Goal: Task Accomplishment & Management: Use online tool/utility

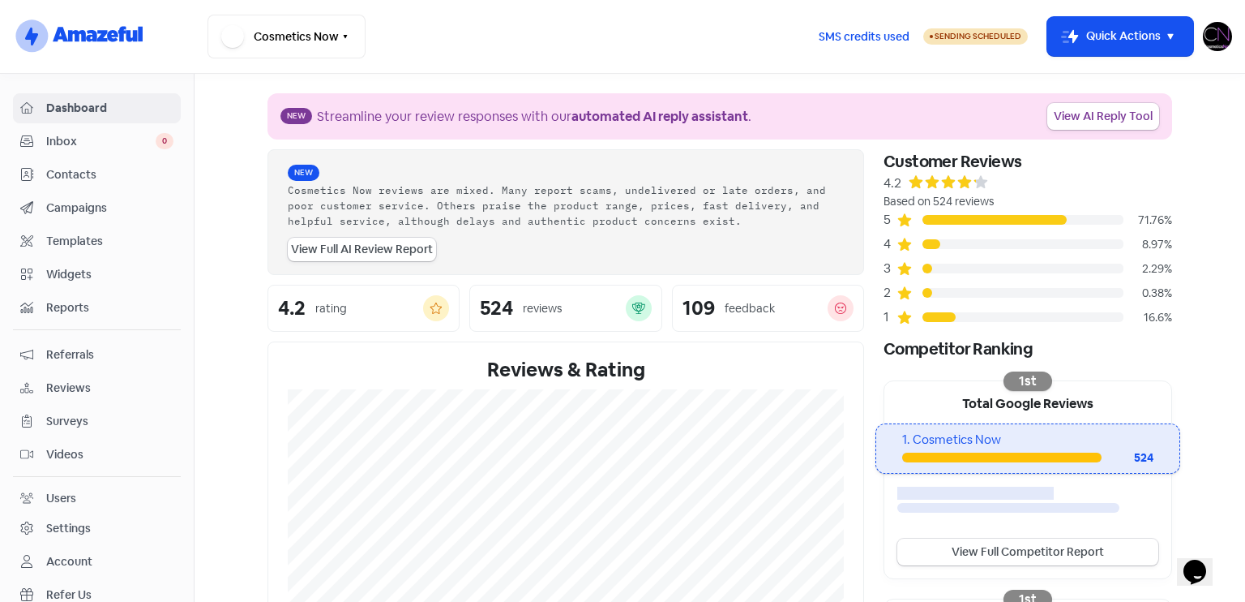
click at [72, 387] on span "Reviews" at bounding box center [109, 387] width 127 height 17
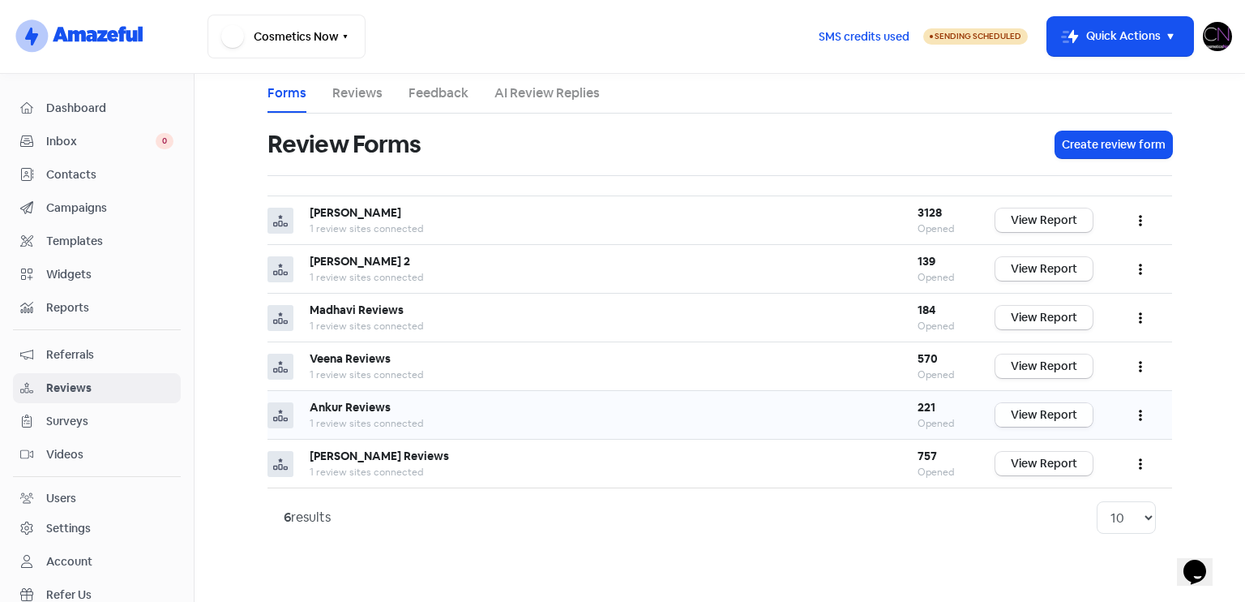
click at [1078, 415] on link "View Report" at bounding box center [1044, 415] width 97 height 24
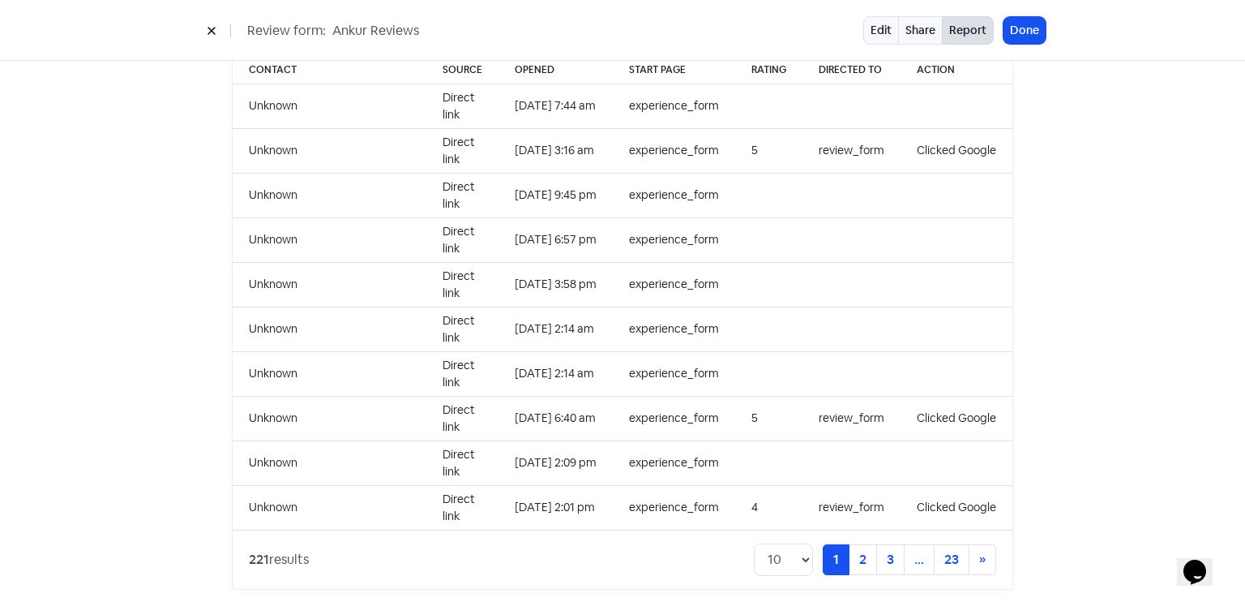
scroll to position [1193, 0]
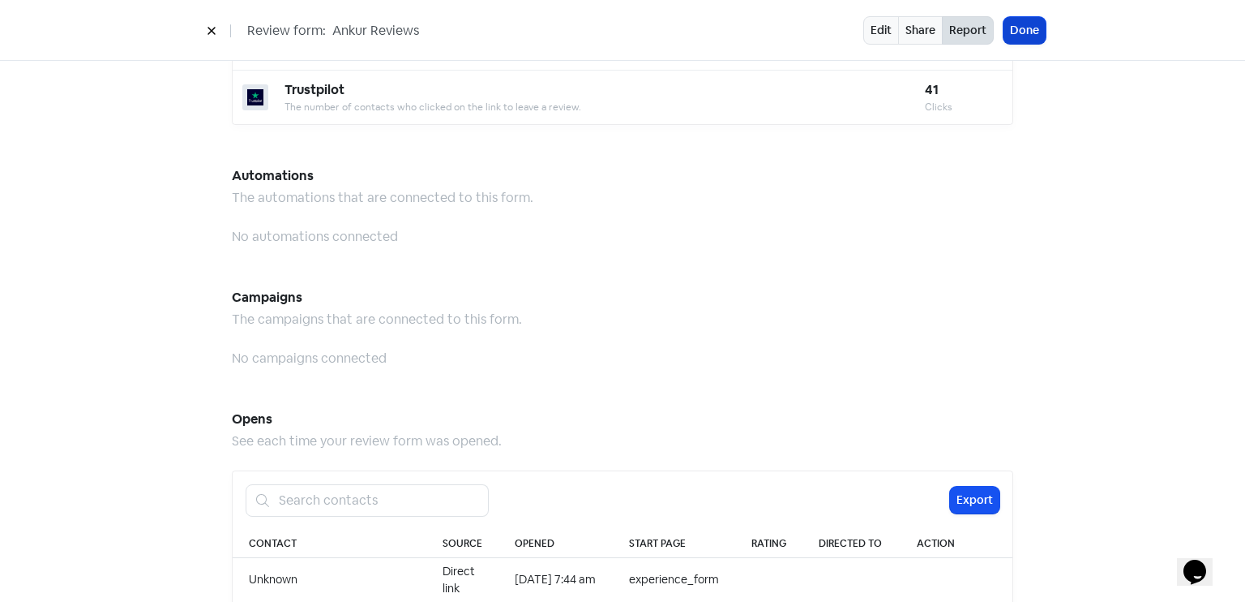
click at [1009, 32] on button "Done" at bounding box center [1025, 30] width 42 height 27
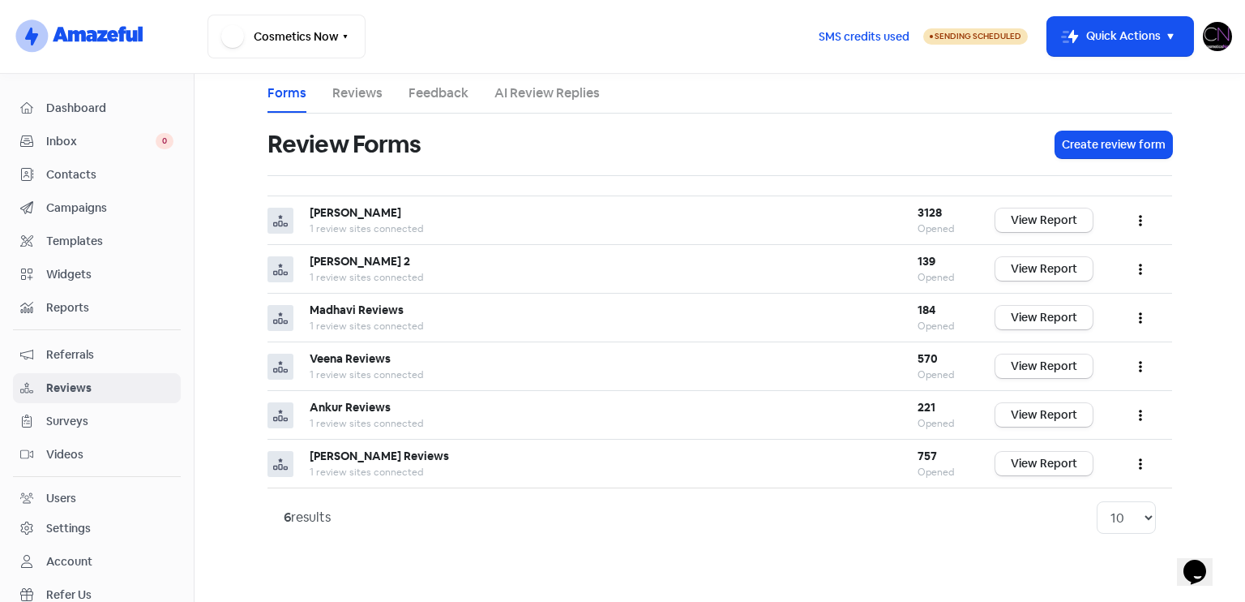
click at [501, 95] on link "AI Review Replies" at bounding box center [547, 93] width 105 height 19
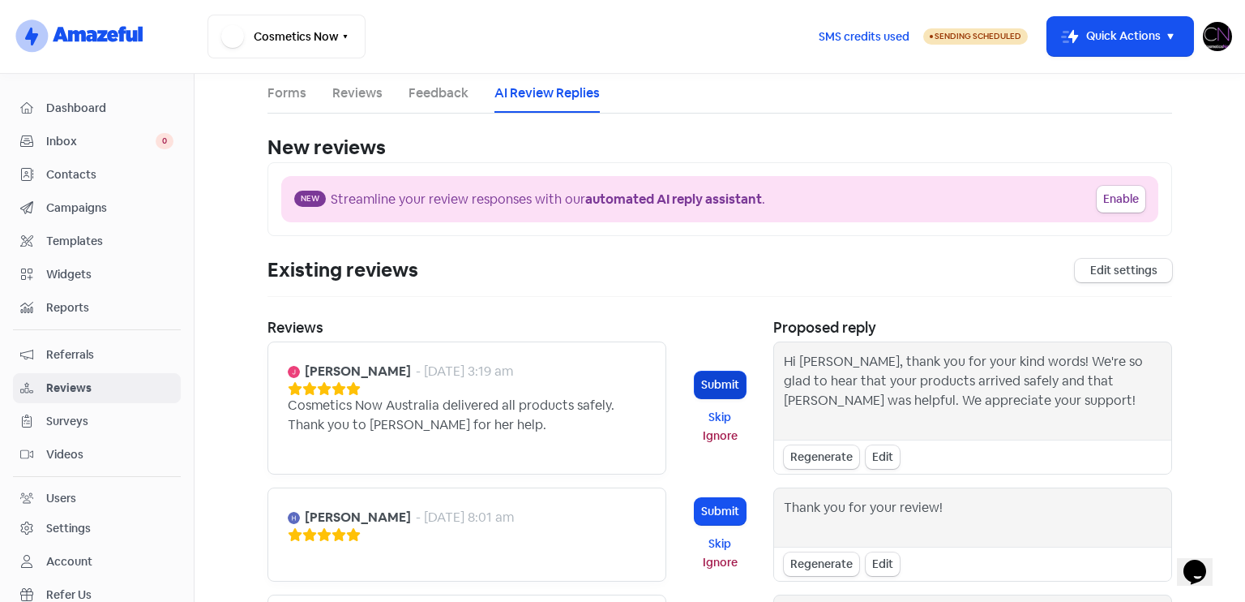
click at [718, 387] on button "Submit" at bounding box center [720, 384] width 51 height 27
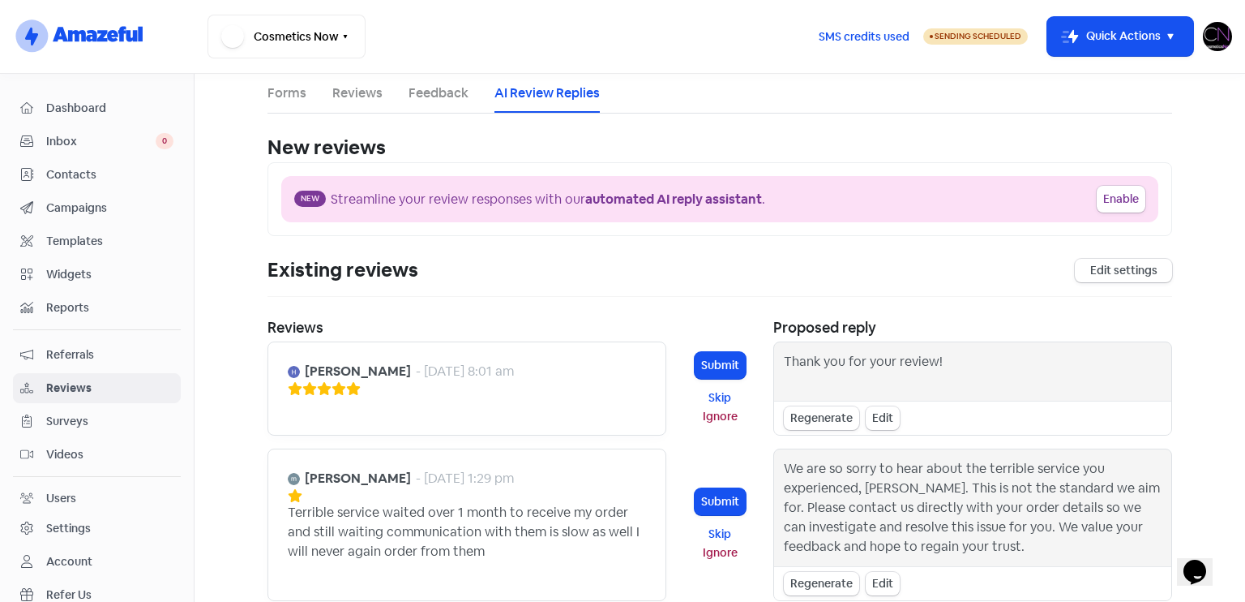
click at [743, 370] on div "Submit Skip Ignore" at bounding box center [719, 388] width 81 height 94
click at [730, 367] on button "Submit" at bounding box center [720, 365] width 51 height 27
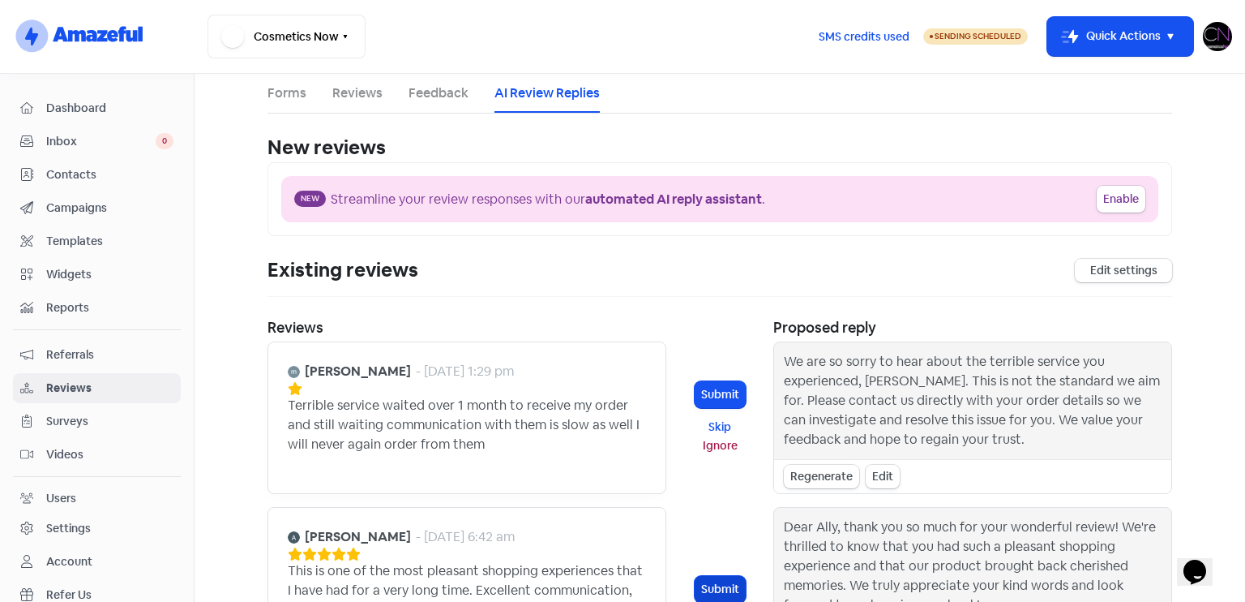
click at [732, 576] on button "Submit" at bounding box center [720, 589] width 51 height 27
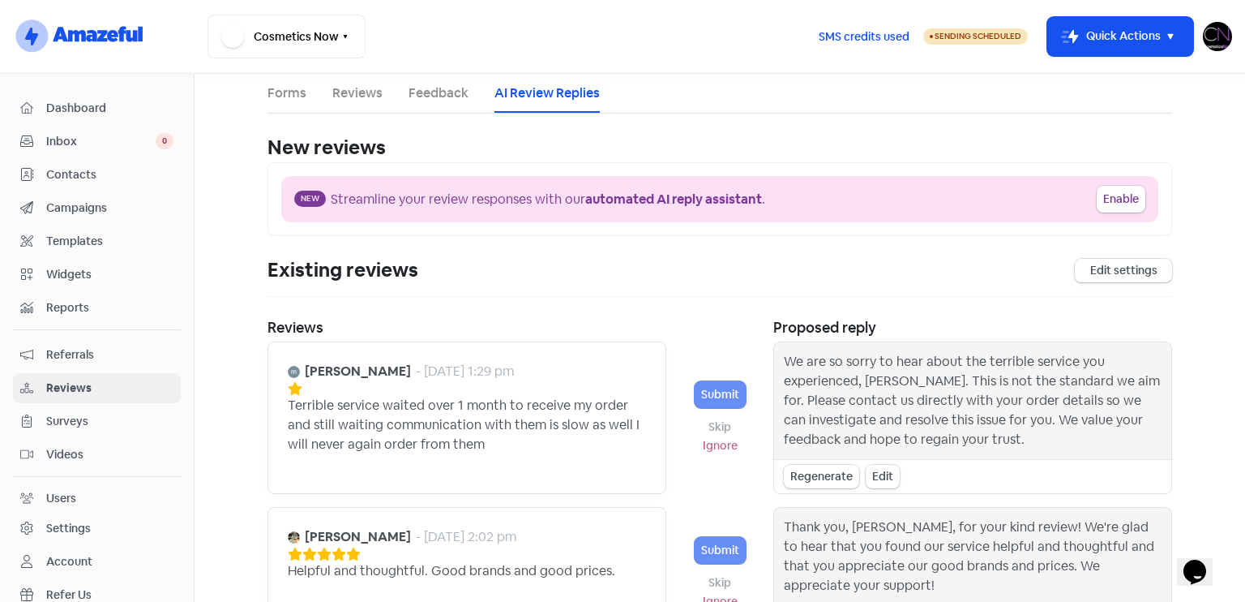
scroll to position [461, 0]
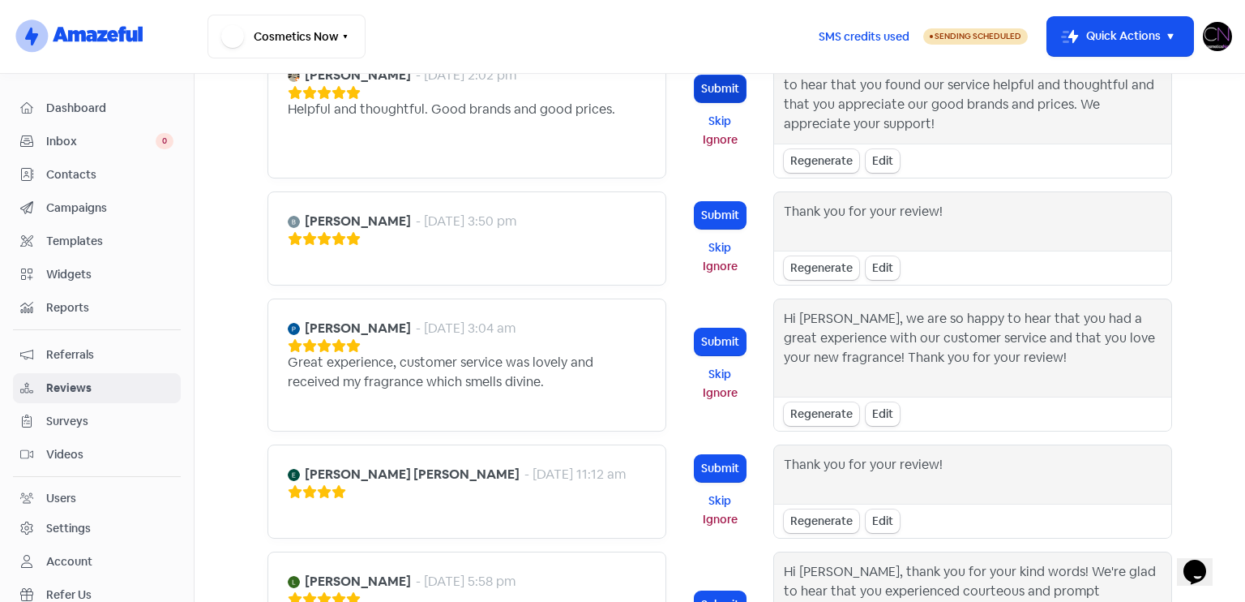
click at [726, 88] on button "Submit" at bounding box center [720, 88] width 51 height 27
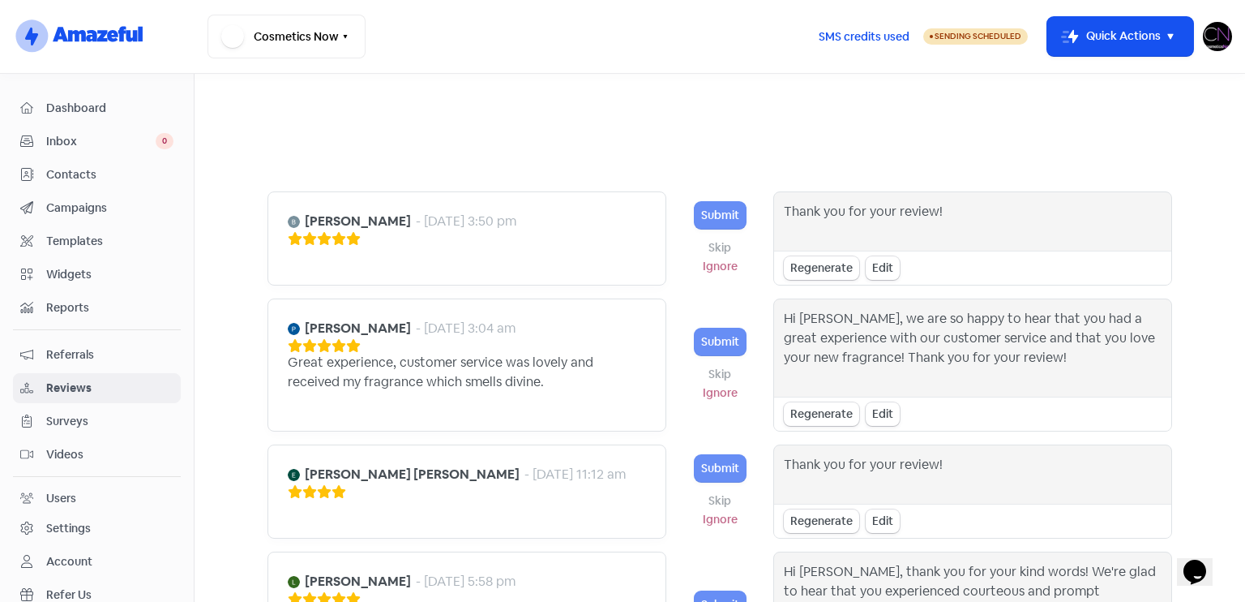
scroll to position [316, 0]
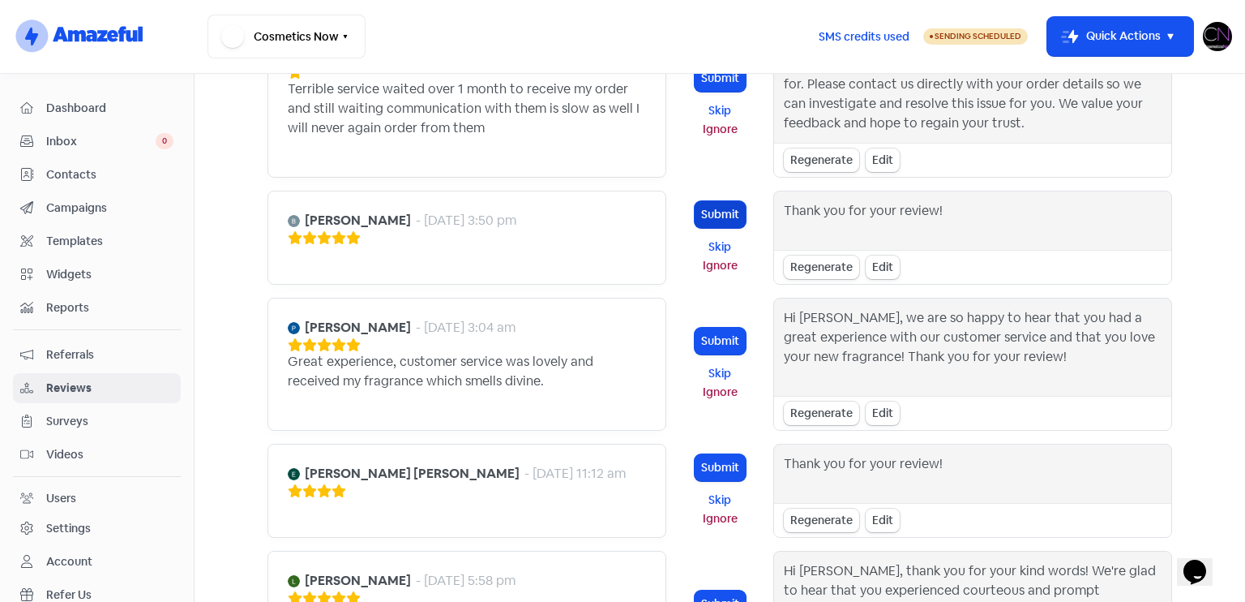
click at [715, 208] on button "Submit" at bounding box center [720, 214] width 51 height 27
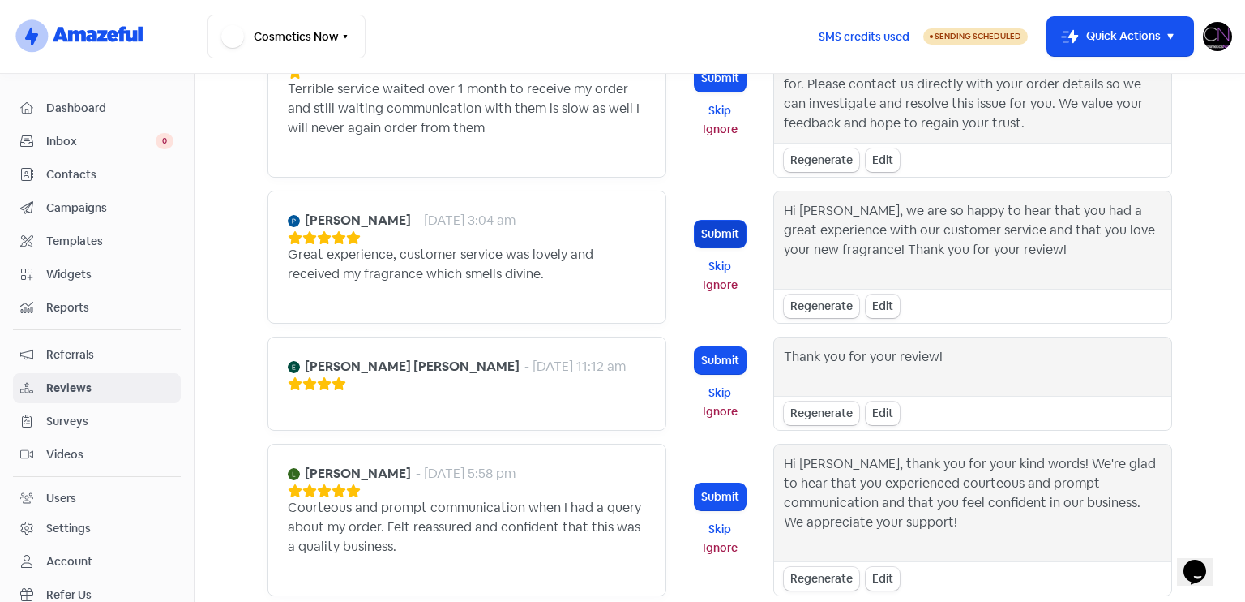
click at [718, 225] on button "Submit" at bounding box center [720, 234] width 51 height 27
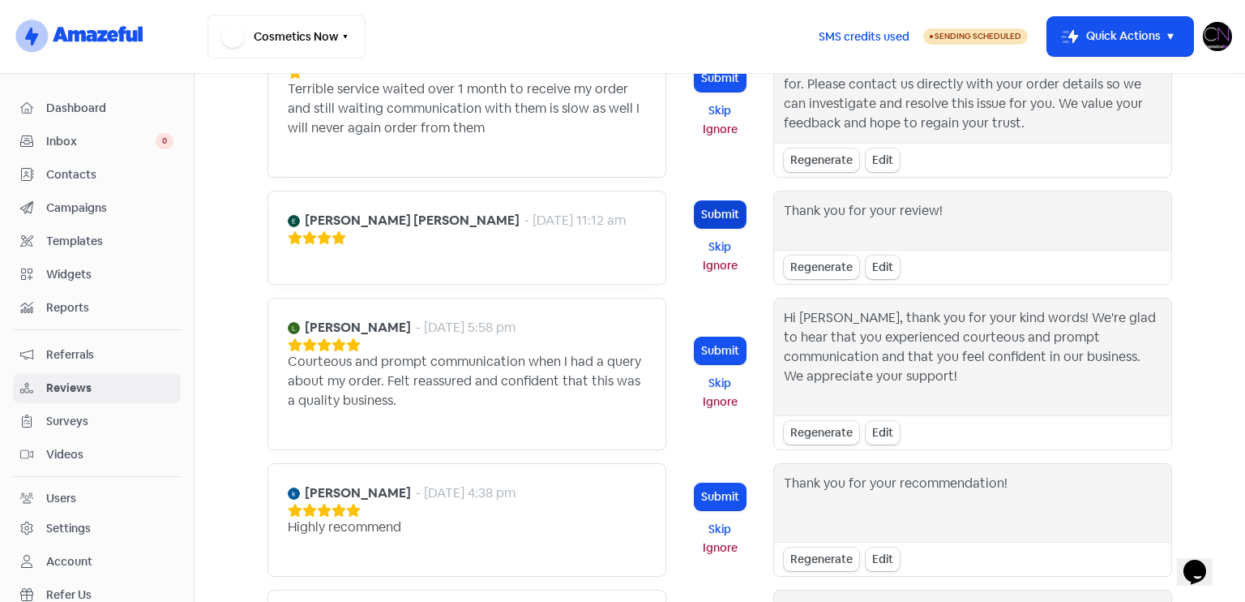
click at [731, 210] on button "Submit" at bounding box center [720, 214] width 51 height 27
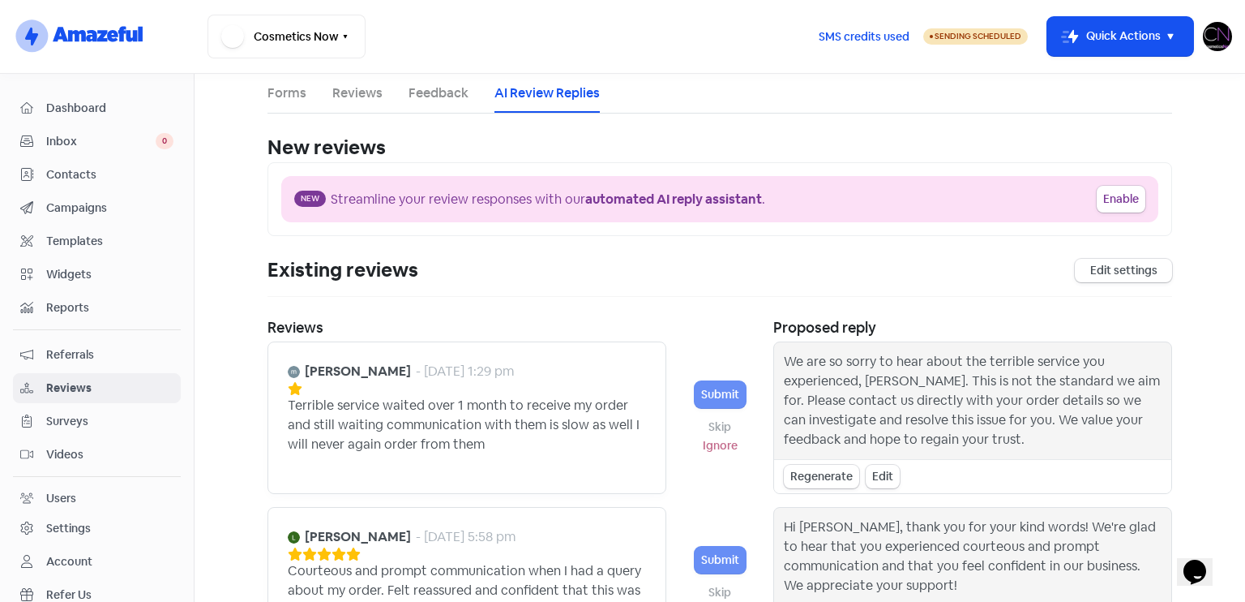
scroll to position [461, 0]
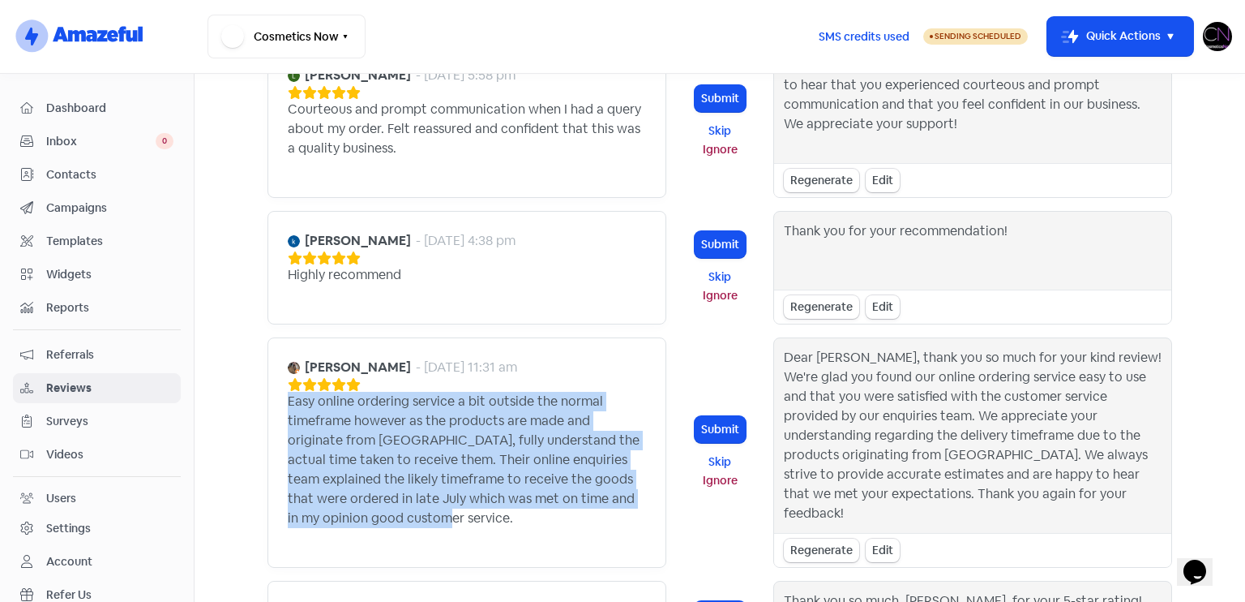
copy div "Easy online ordering service a bit outside the normal timeframe however as the …"
drag, startPoint x: 272, startPoint y: 398, endPoint x: 428, endPoint y: 511, distance: 192.8
click at [428, 511] on div "[PERSON_NAME] - [DATE] 11:31 am Easy online ordering service a bit outside the …" at bounding box center [467, 452] width 399 height 230
copy div "Easy online ordering service a bit outside the normal timeframe however as the …"
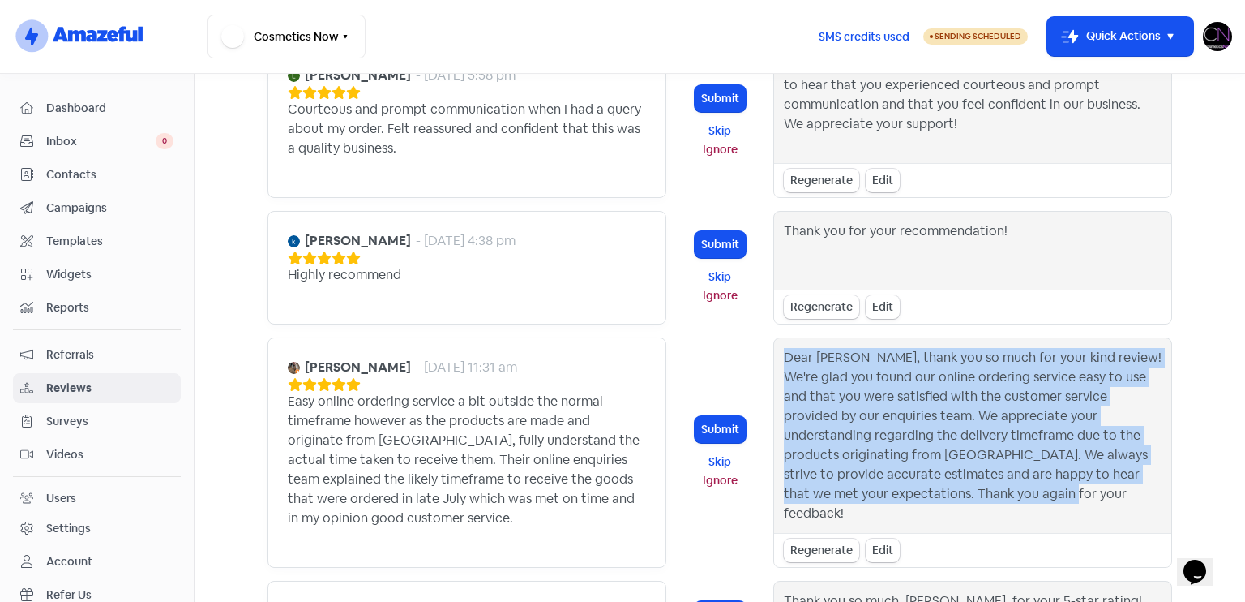
drag, startPoint x: 780, startPoint y: 355, endPoint x: 936, endPoint y: 494, distance: 208.5
click at [936, 494] on div "Dear [PERSON_NAME], thank you so much for your kind review! We're glad you foun…" at bounding box center [973, 435] width 378 height 175
copy div "Dear [PERSON_NAME], thank you so much for your kind review! We're glad you foun…"
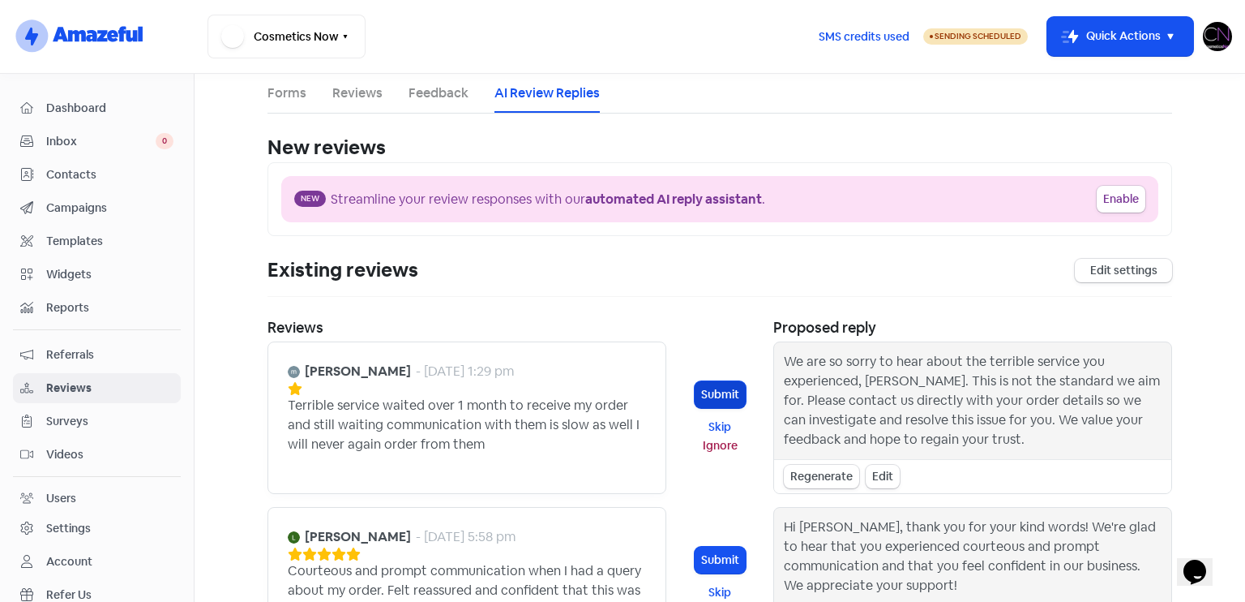
click at [732, 389] on button "Submit" at bounding box center [720, 394] width 51 height 27
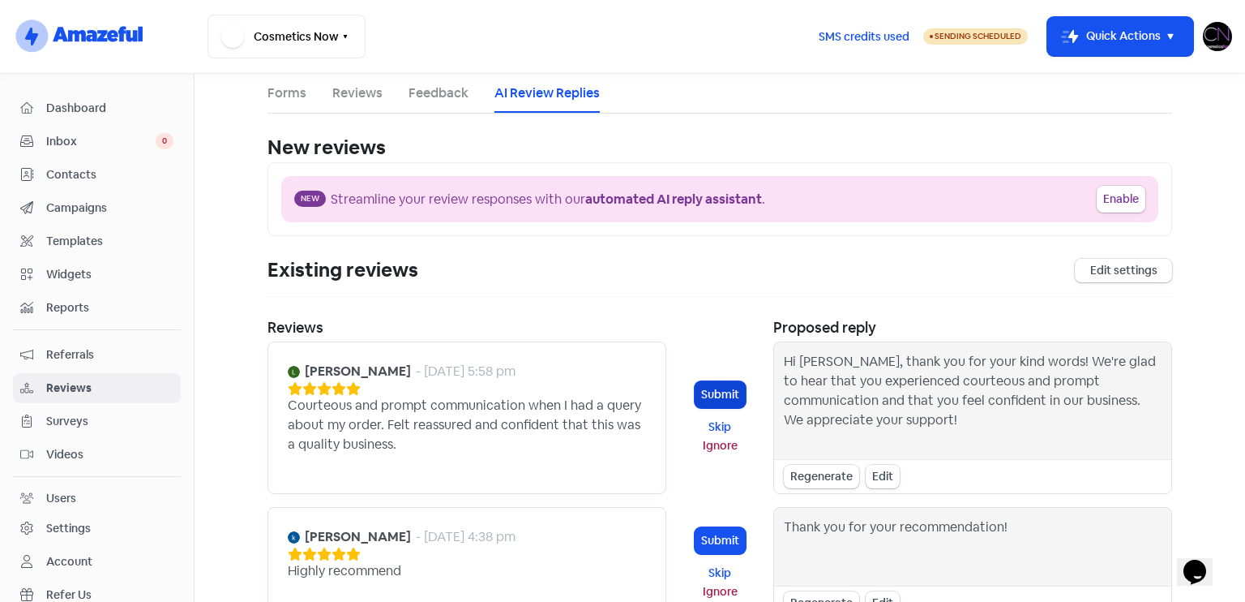
click at [709, 386] on button "Submit" at bounding box center [720, 394] width 51 height 27
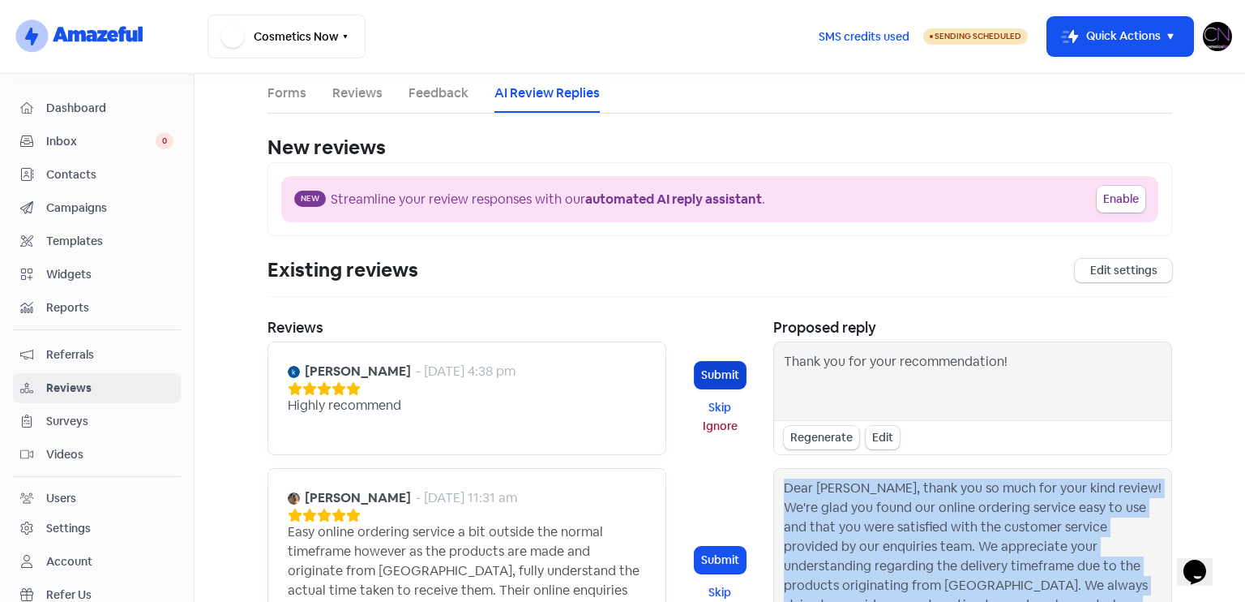
click at [718, 369] on button "Submit" at bounding box center [720, 375] width 51 height 27
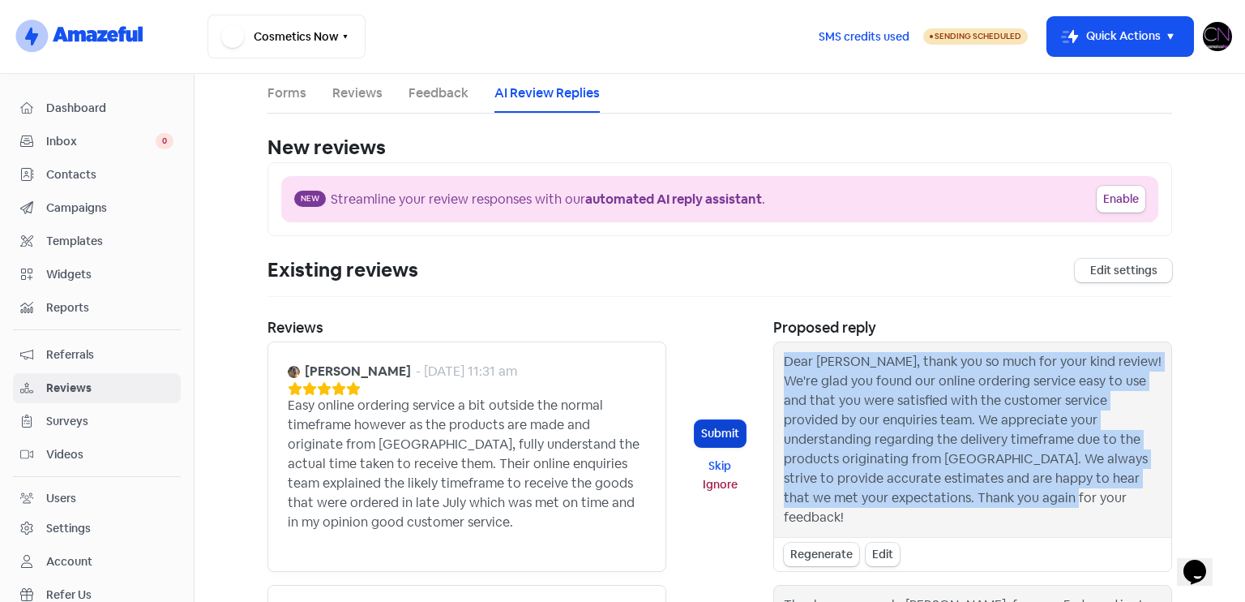
click at [709, 426] on button "Submit" at bounding box center [720, 433] width 51 height 27
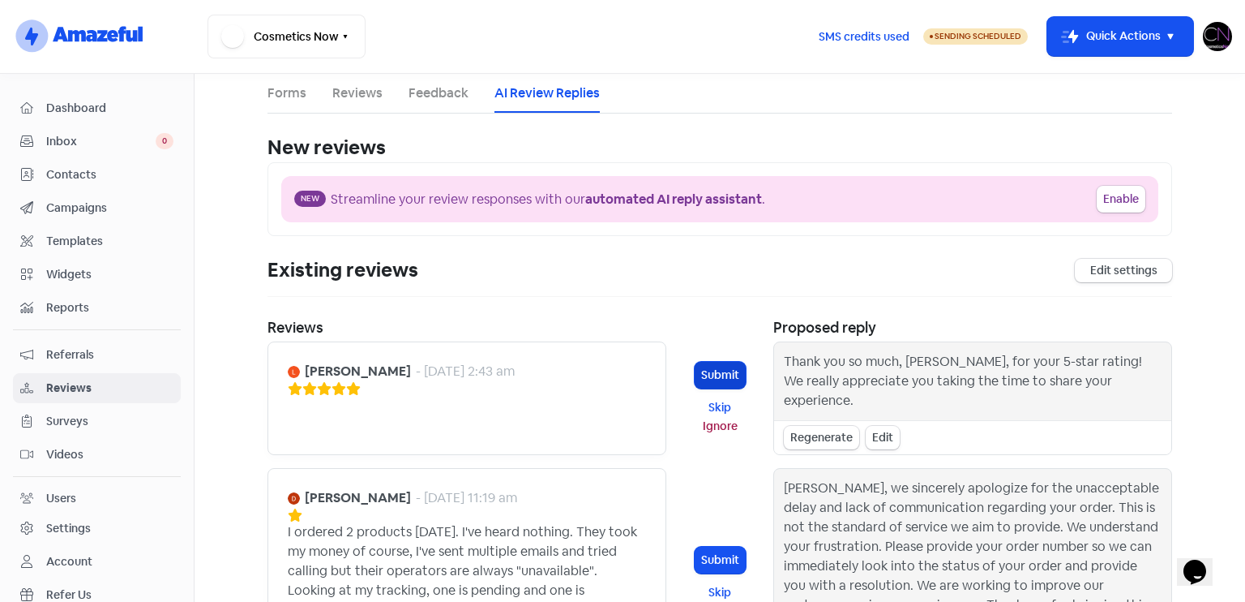
click at [709, 363] on button "Submit" at bounding box center [720, 375] width 51 height 27
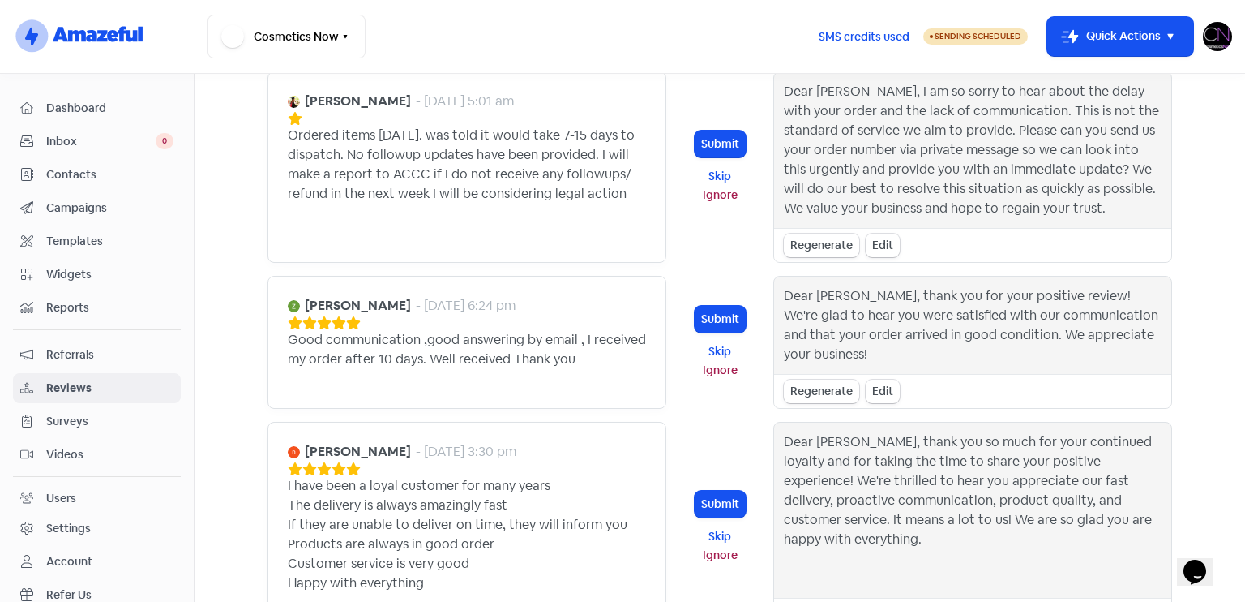
scroll to position [546, 0]
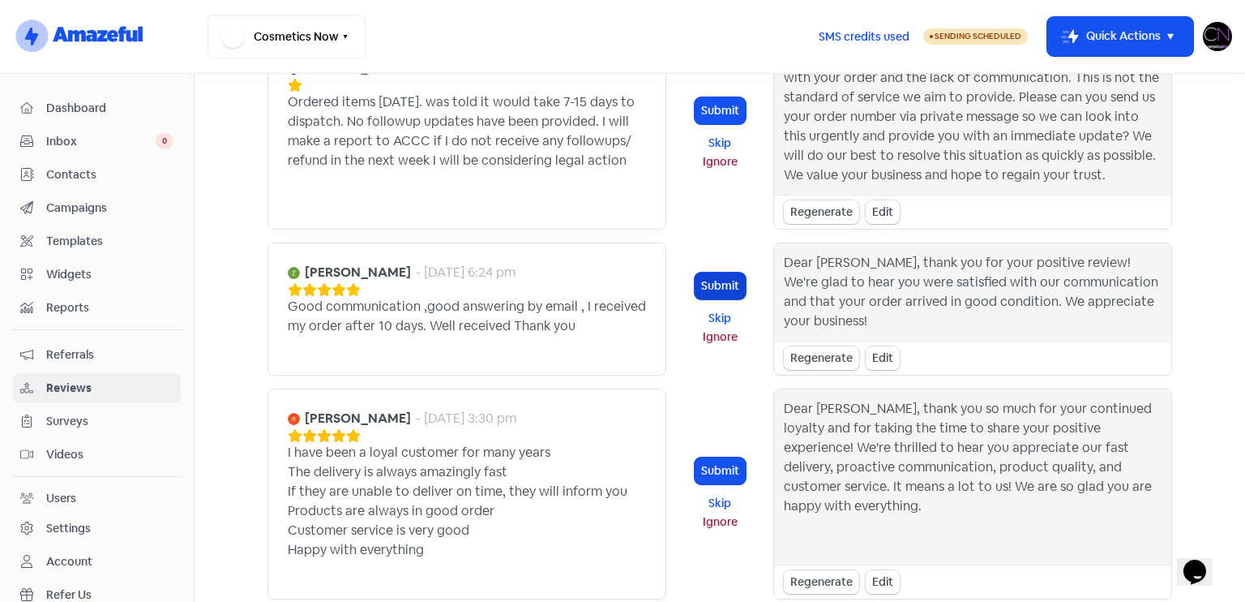
click at [723, 285] on button "Submit" at bounding box center [720, 285] width 51 height 27
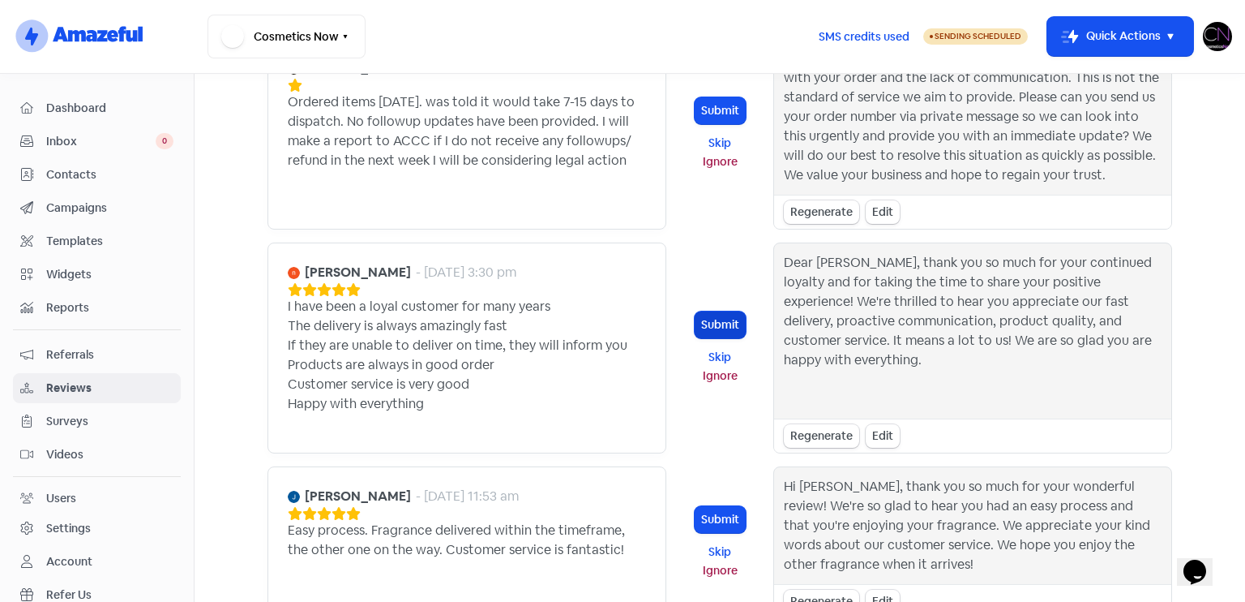
click at [717, 315] on button "Submit" at bounding box center [720, 324] width 51 height 27
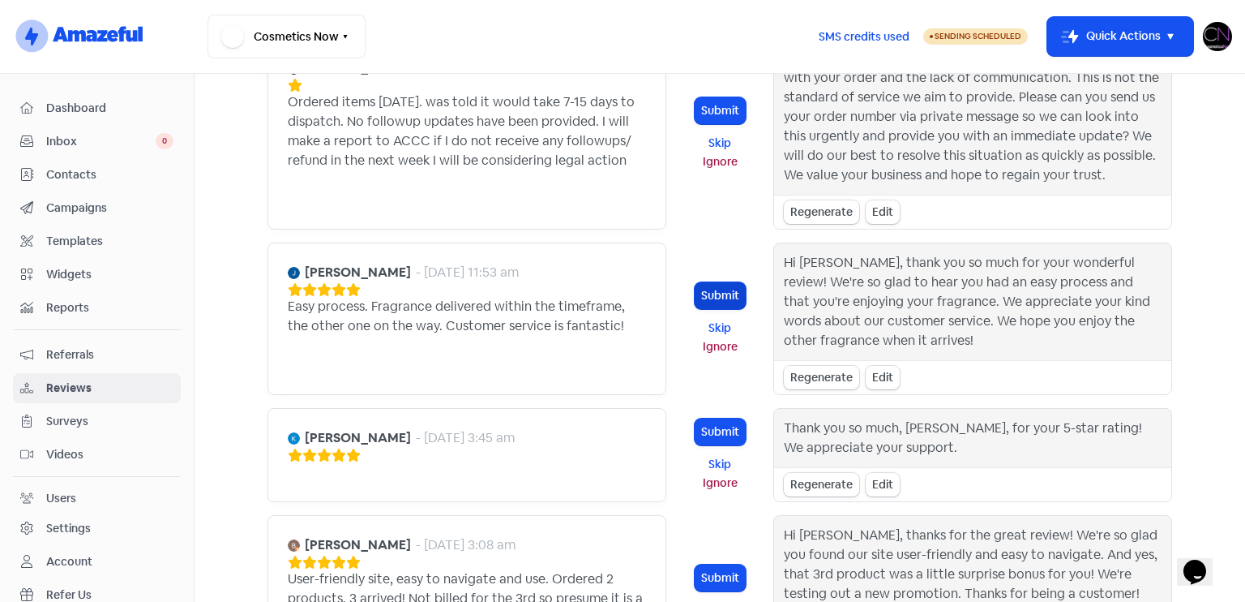
click at [712, 298] on button "Submit" at bounding box center [720, 295] width 51 height 27
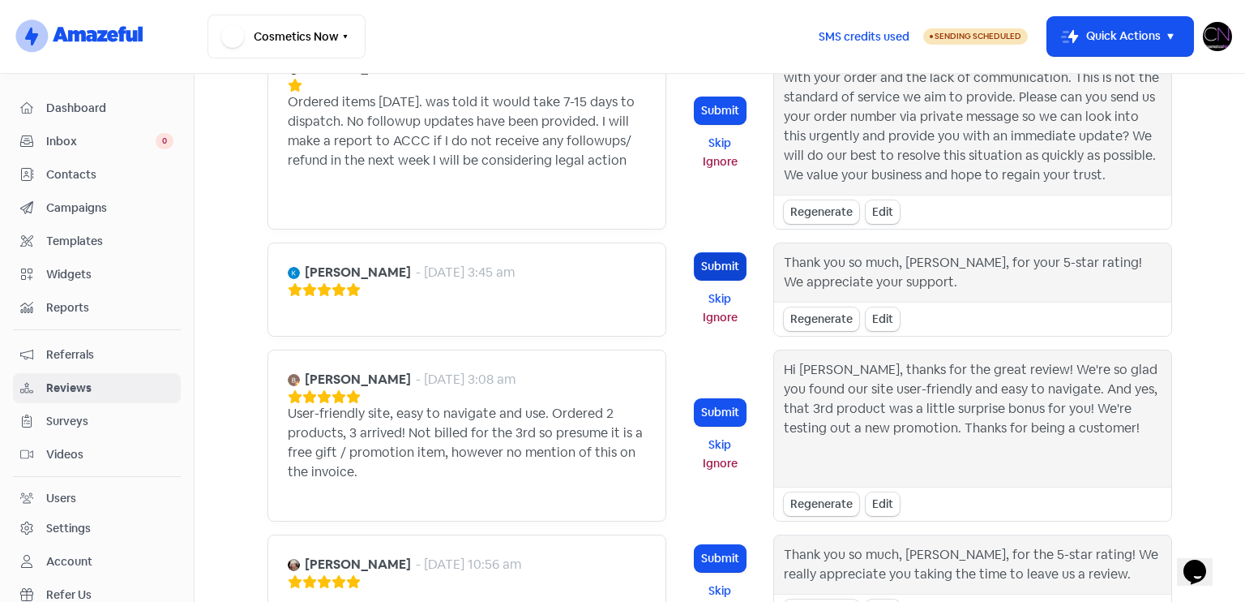
click at [695, 253] on button "Submit" at bounding box center [720, 266] width 51 height 27
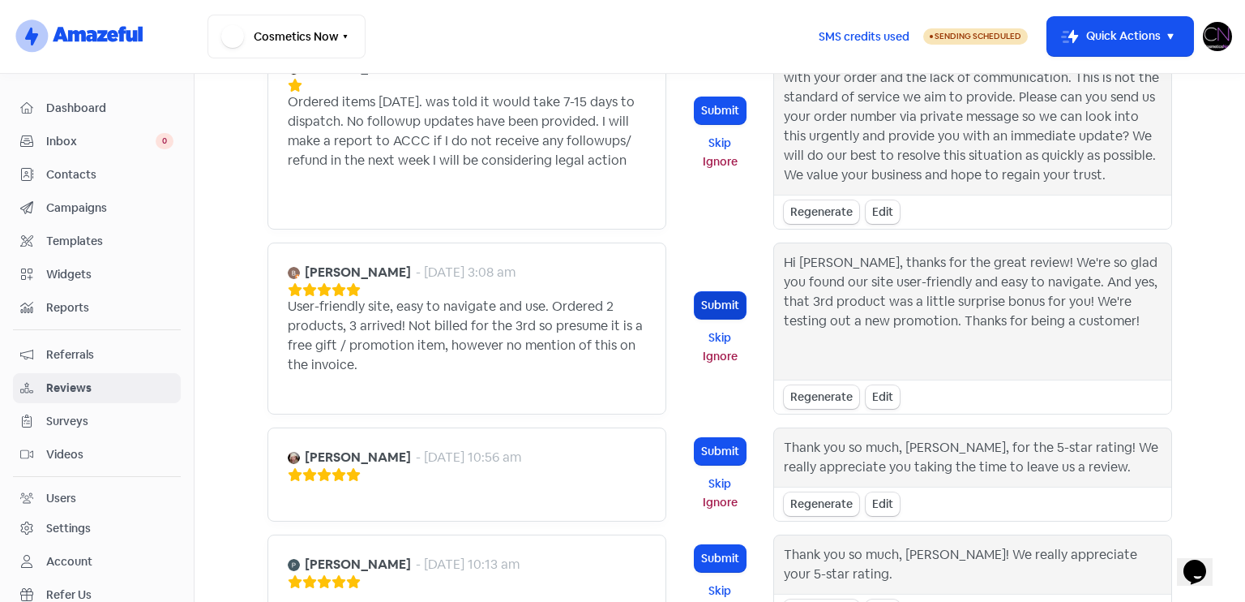
click at [722, 301] on button "Submit" at bounding box center [720, 305] width 51 height 27
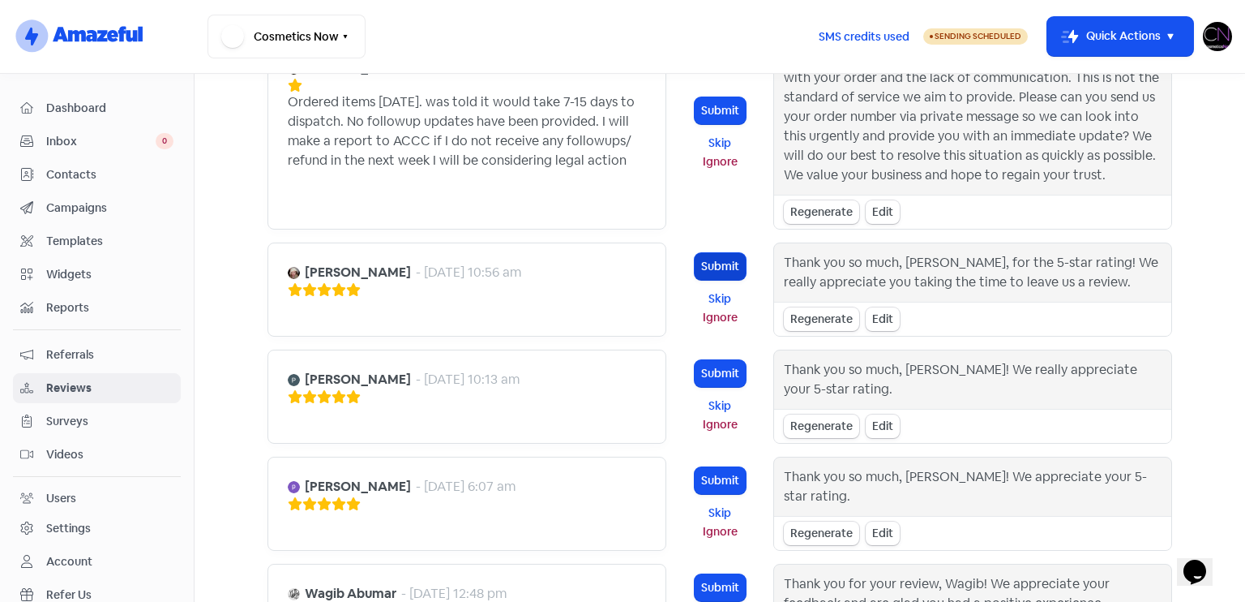
click at [720, 262] on button "Submit" at bounding box center [720, 266] width 51 height 27
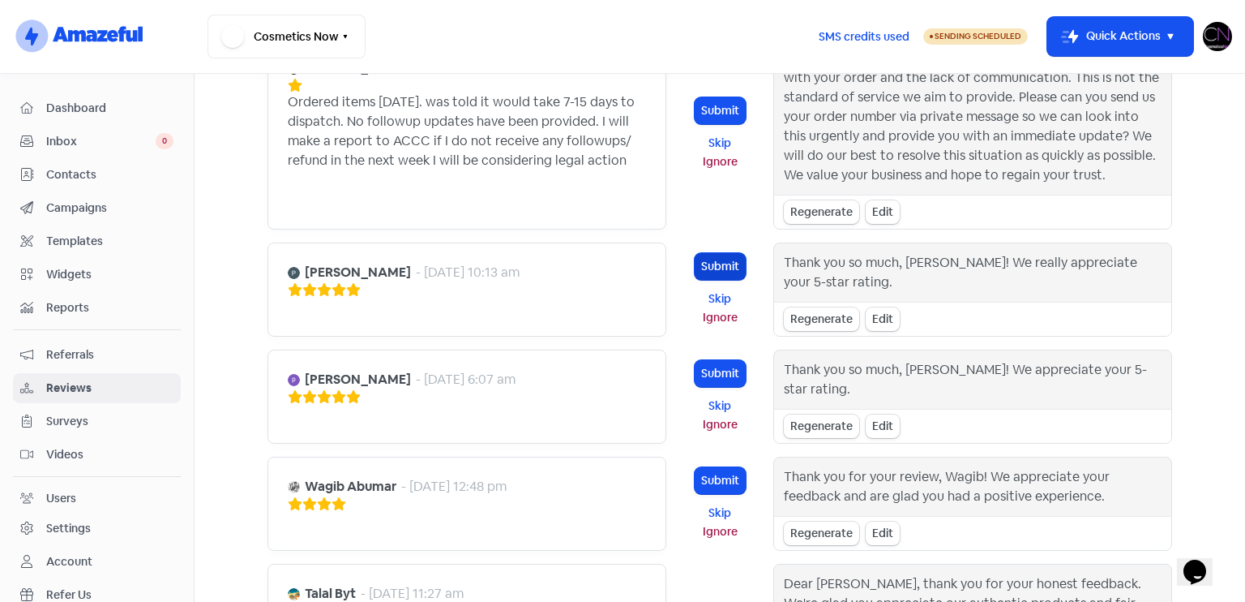
click at [704, 264] on button "Submit" at bounding box center [720, 266] width 51 height 27
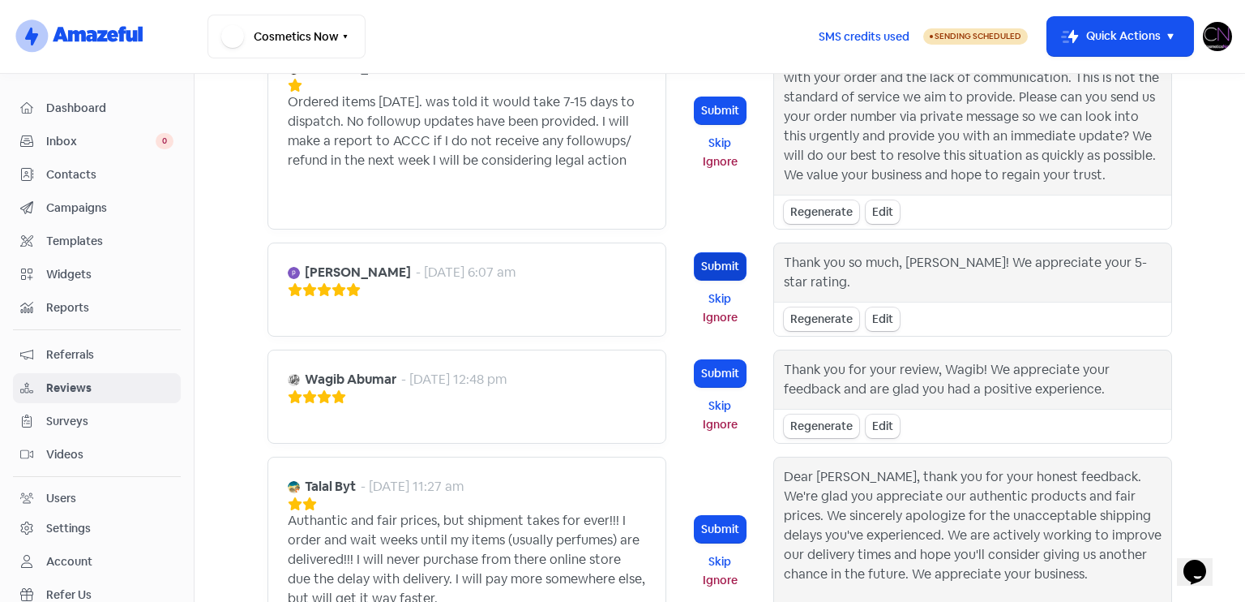
click at [703, 255] on button "Submit" at bounding box center [720, 266] width 51 height 27
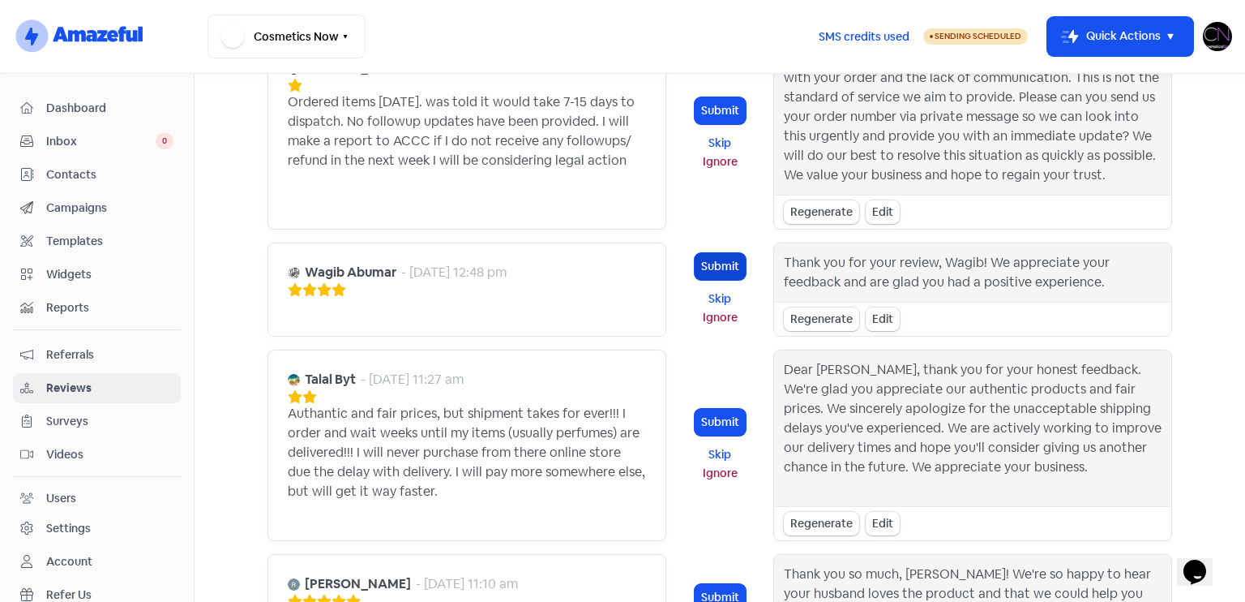
click at [717, 267] on button "Submit" at bounding box center [720, 266] width 51 height 27
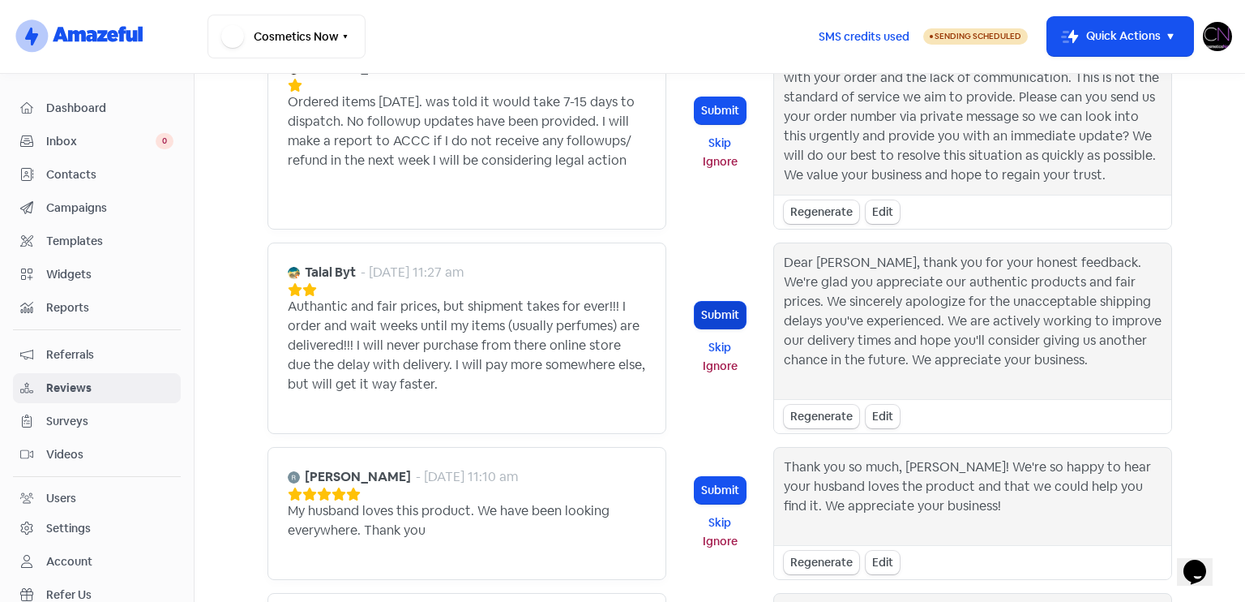
click at [705, 311] on button "Submit" at bounding box center [720, 315] width 51 height 27
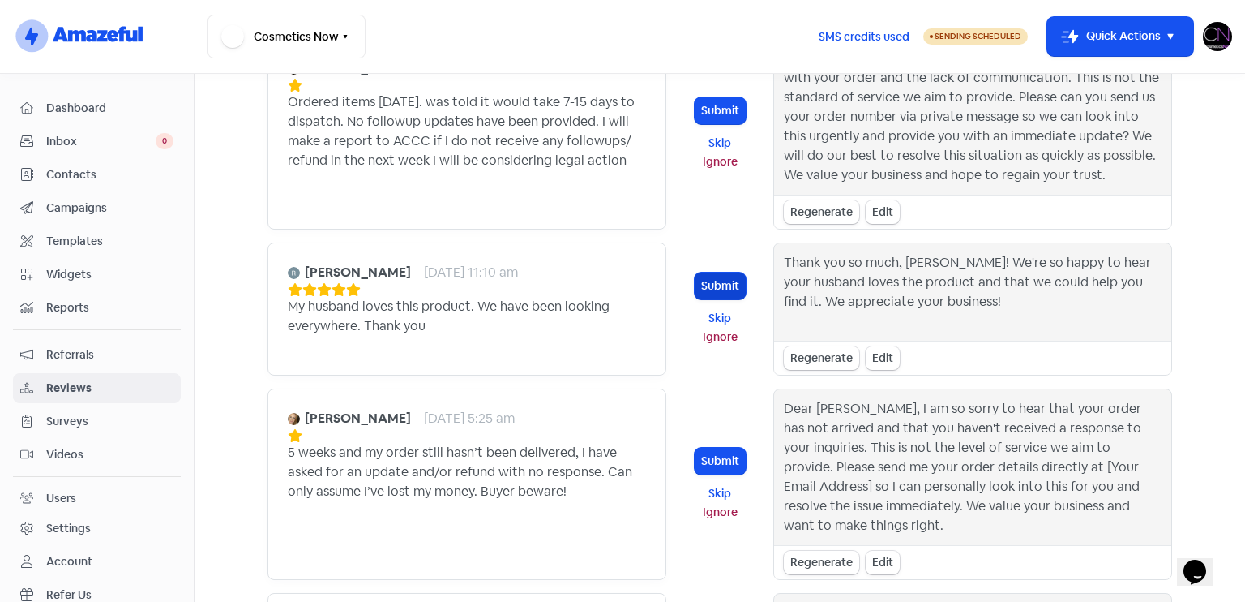
click at [711, 281] on button "Submit" at bounding box center [720, 285] width 51 height 27
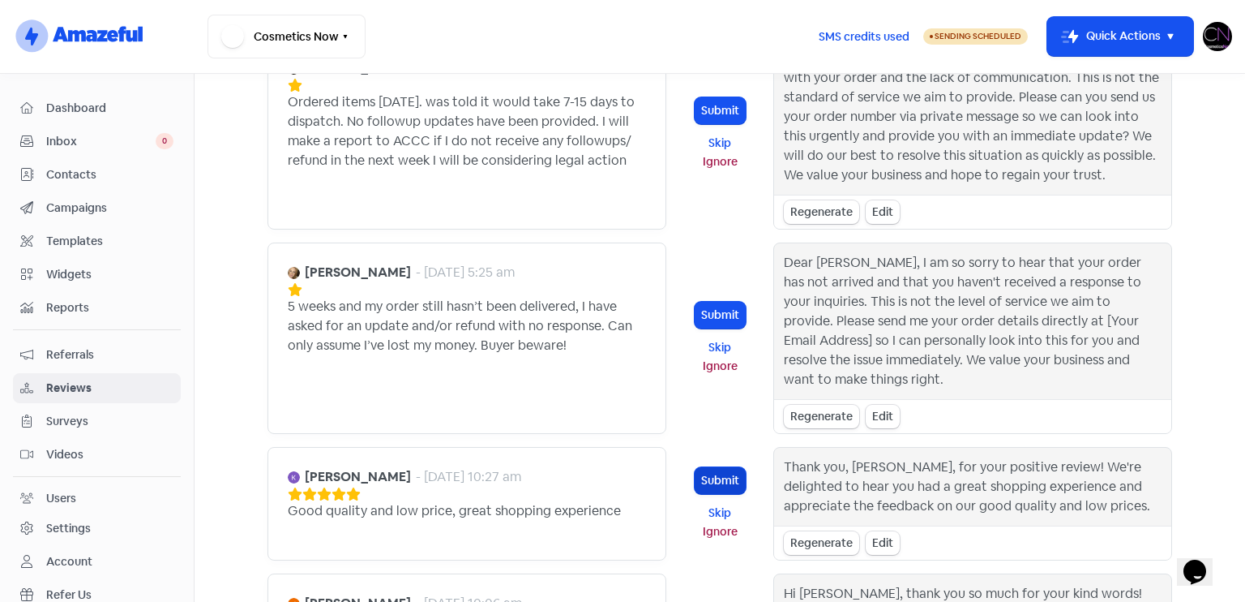
click at [697, 470] on button "Submit" at bounding box center [720, 480] width 51 height 27
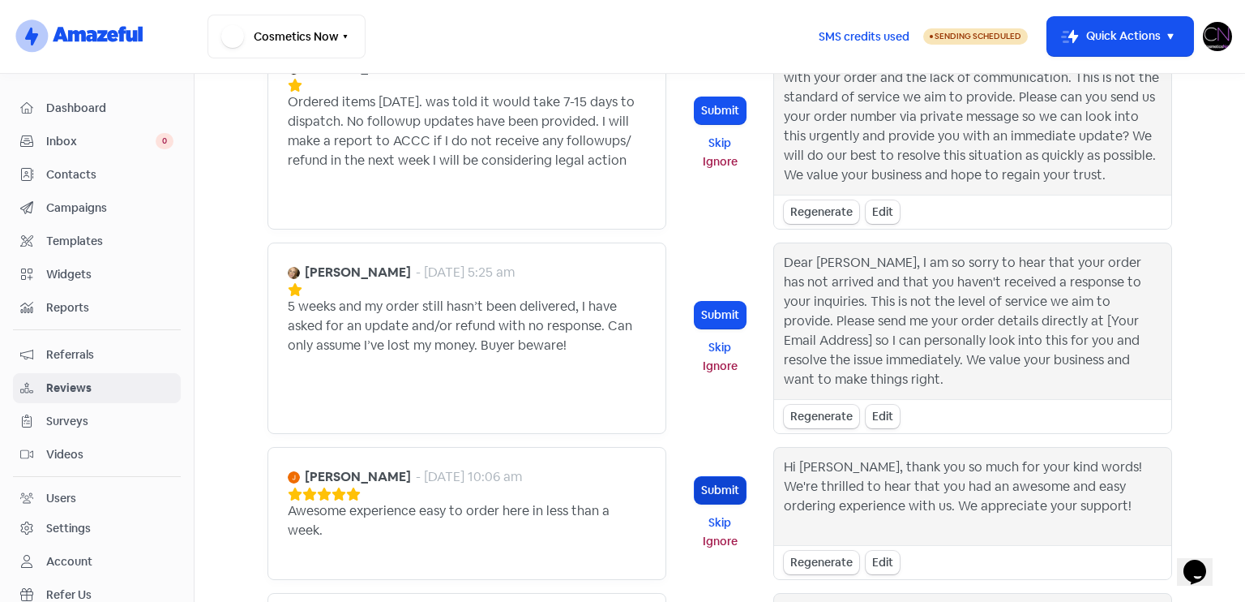
click at [720, 477] on button "Submit" at bounding box center [720, 490] width 51 height 27
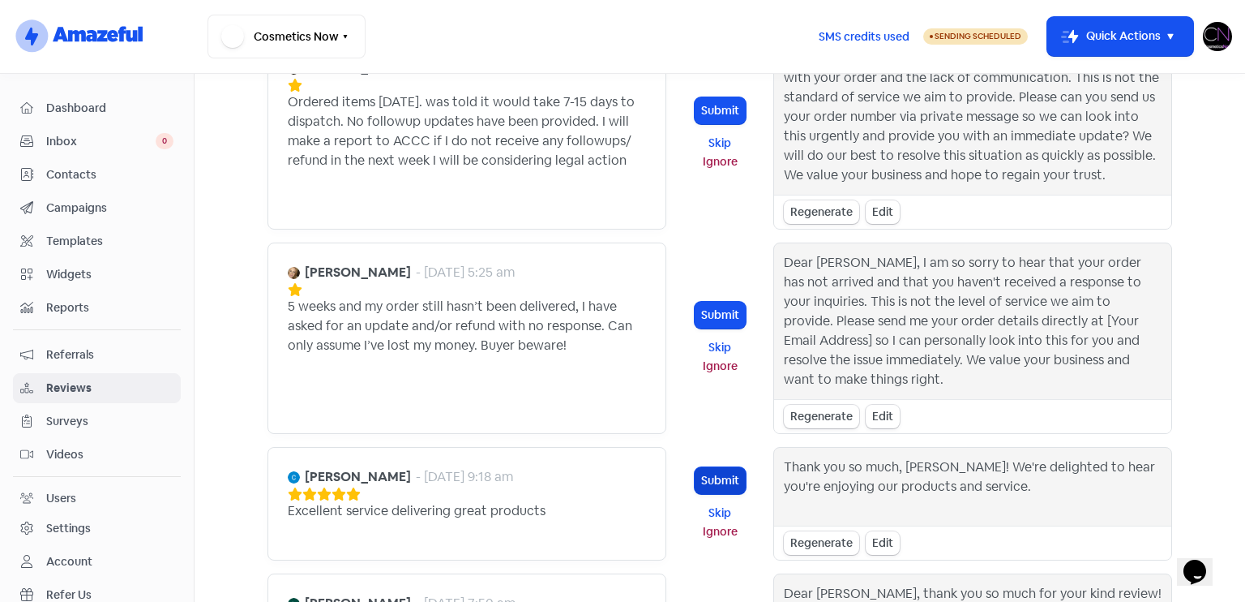
click at [720, 473] on button "Submit" at bounding box center [720, 480] width 51 height 27
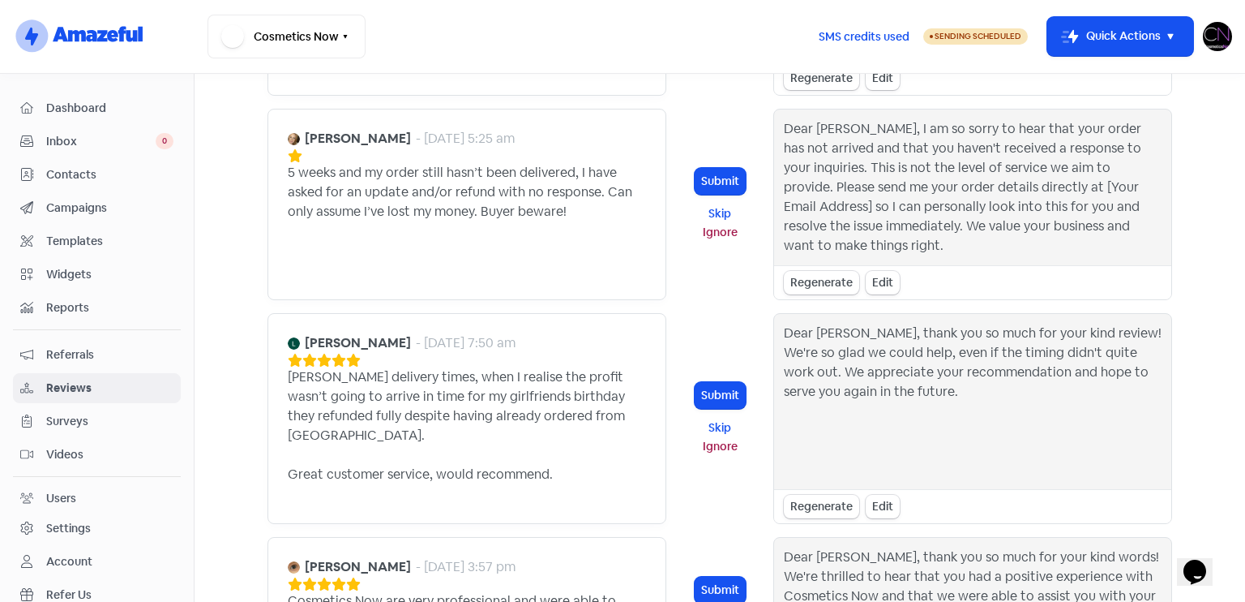
scroll to position [732, 0]
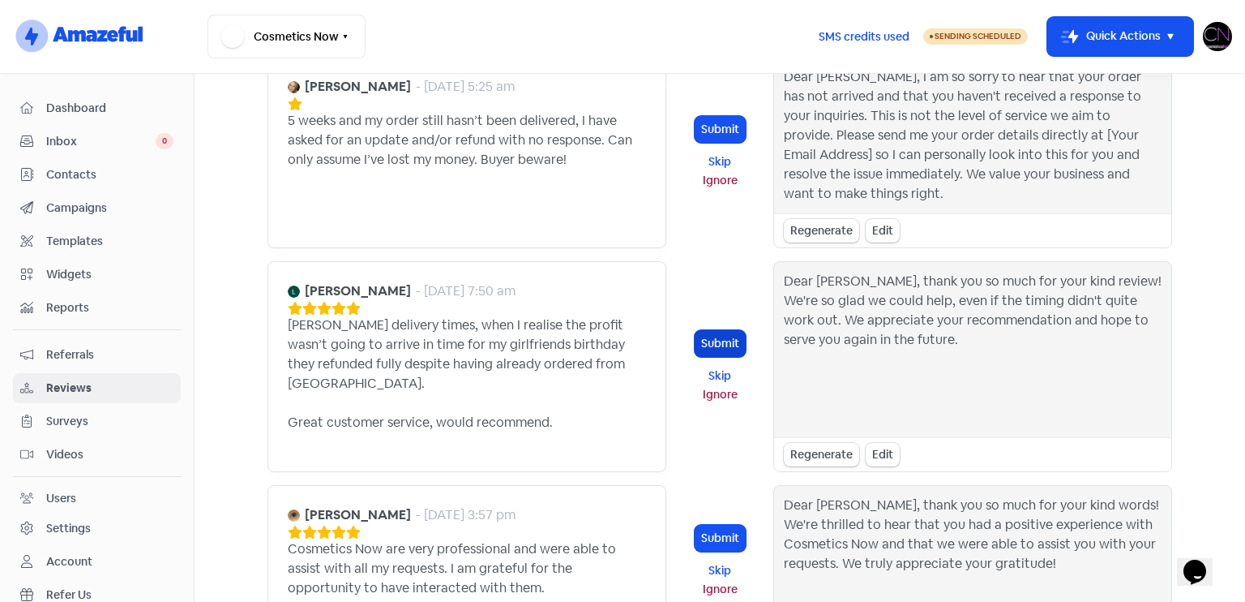
click at [706, 330] on button "Submit" at bounding box center [720, 343] width 51 height 27
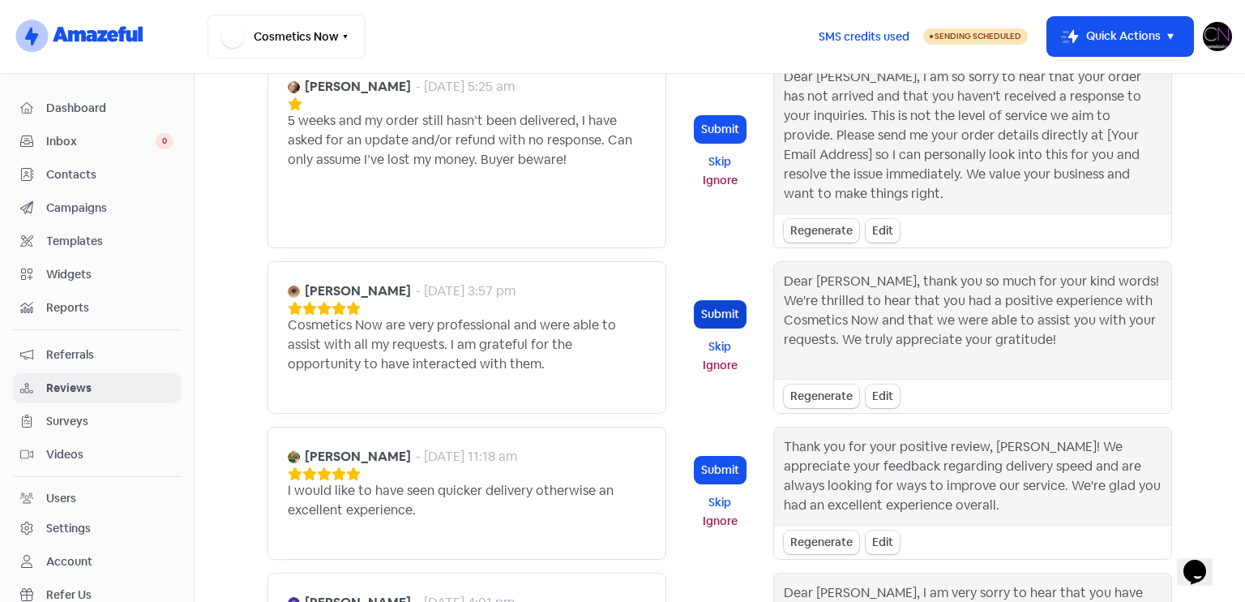
click at [728, 304] on button "Submit" at bounding box center [720, 314] width 51 height 27
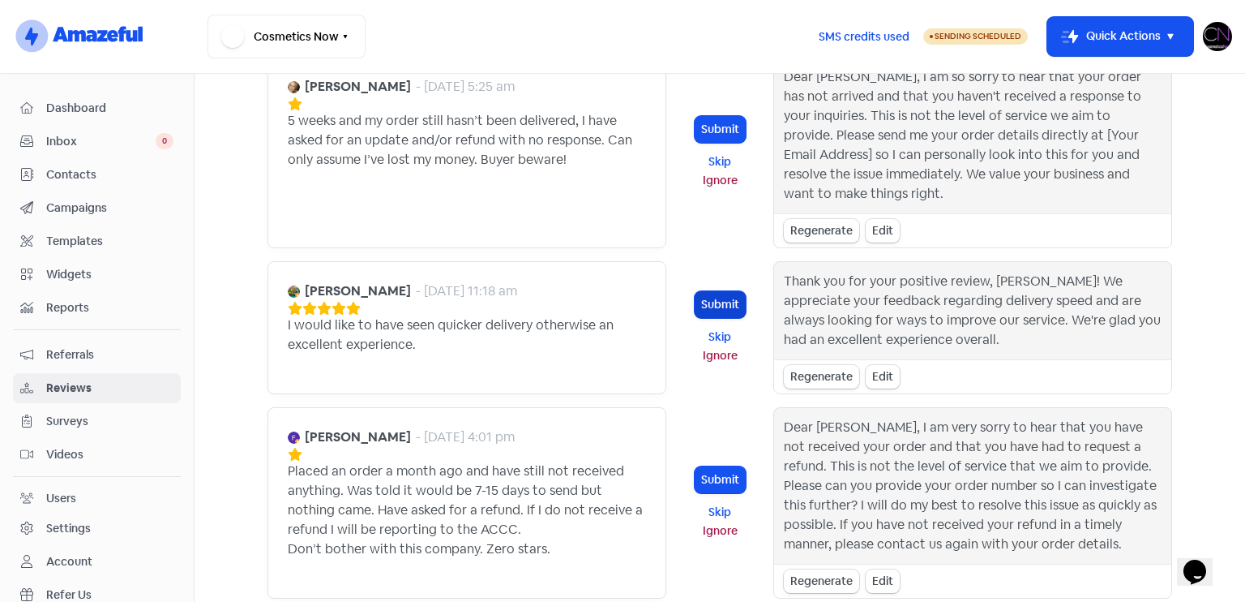
click at [705, 291] on button "Submit" at bounding box center [720, 304] width 51 height 27
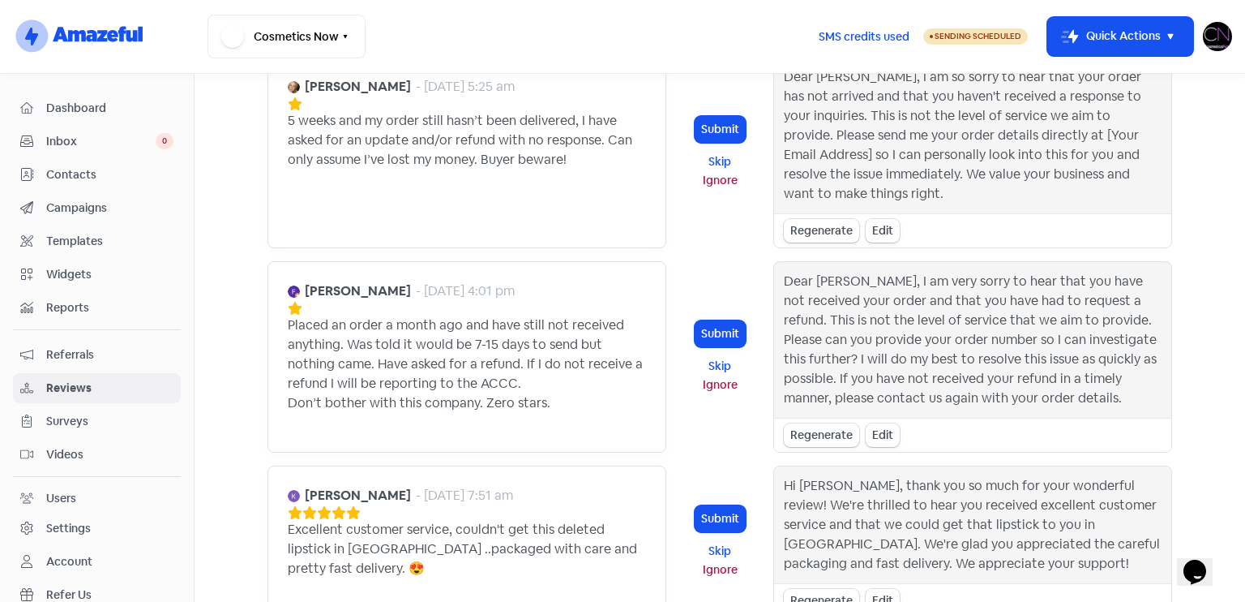
click at [708, 386] on button "Ignore" at bounding box center [720, 384] width 51 height 19
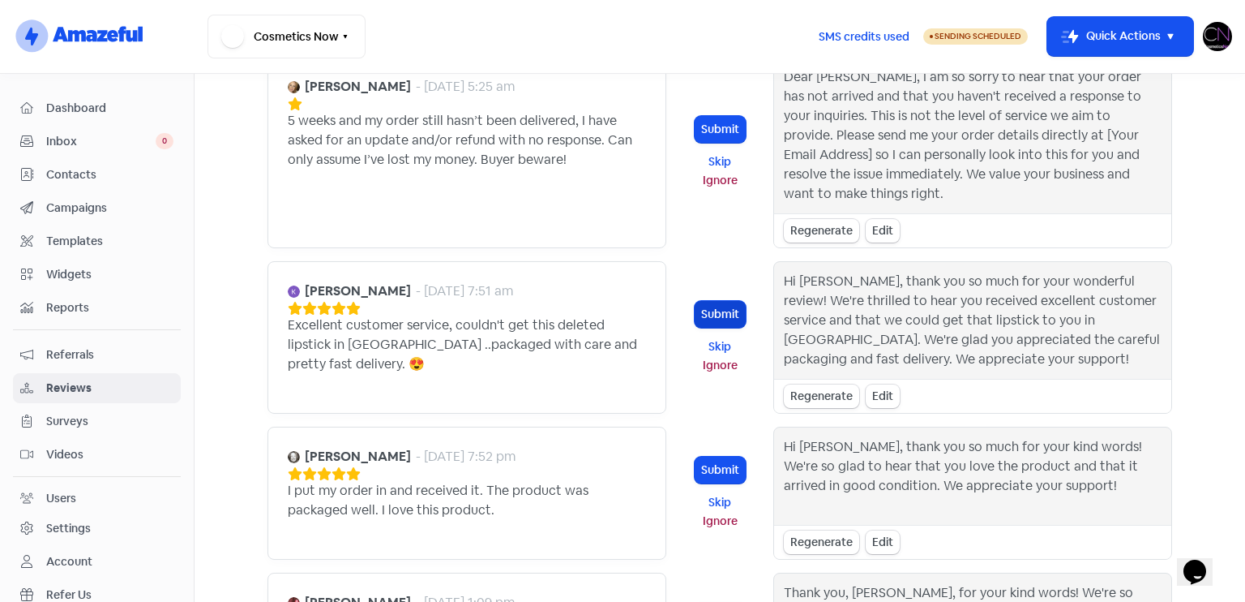
click at [711, 310] on button "Submit" at bounding box center [720, 314] width 51 height 27
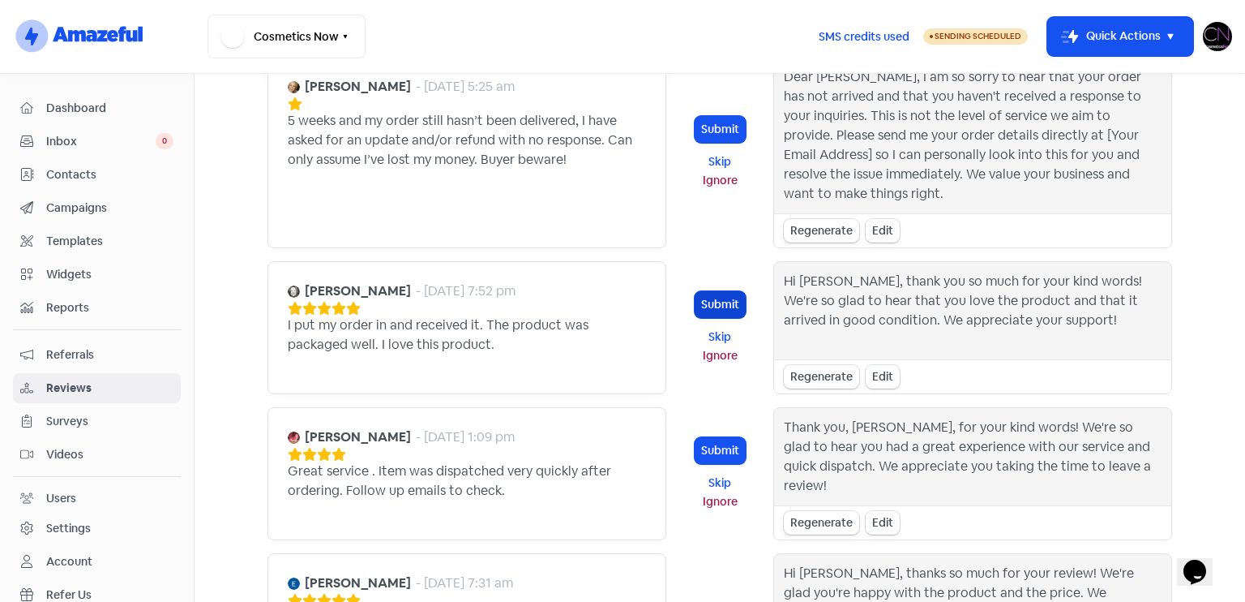
click at [729, 298] on button "Submit" at bounding box center [720, 304] width 51 height 27
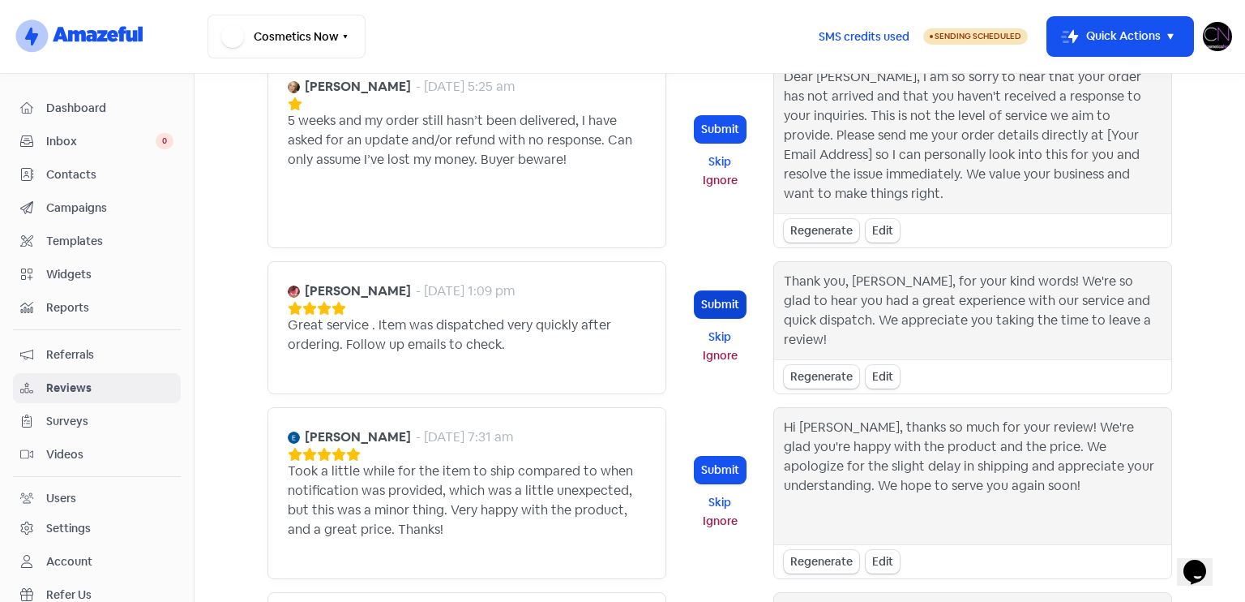
click at [711, 298] on button "Submit" at bounding box center [720, 304] width 51 height 27
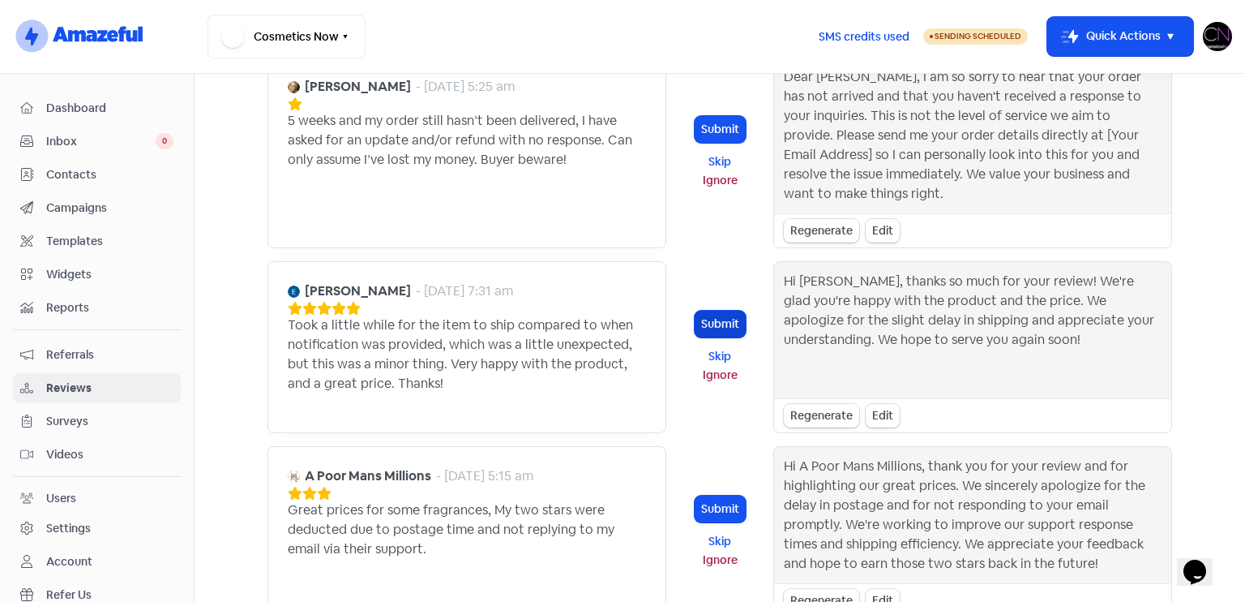
click at [736, 318] on button "Submit" at bounding box center [720, 324] width 51 height 27
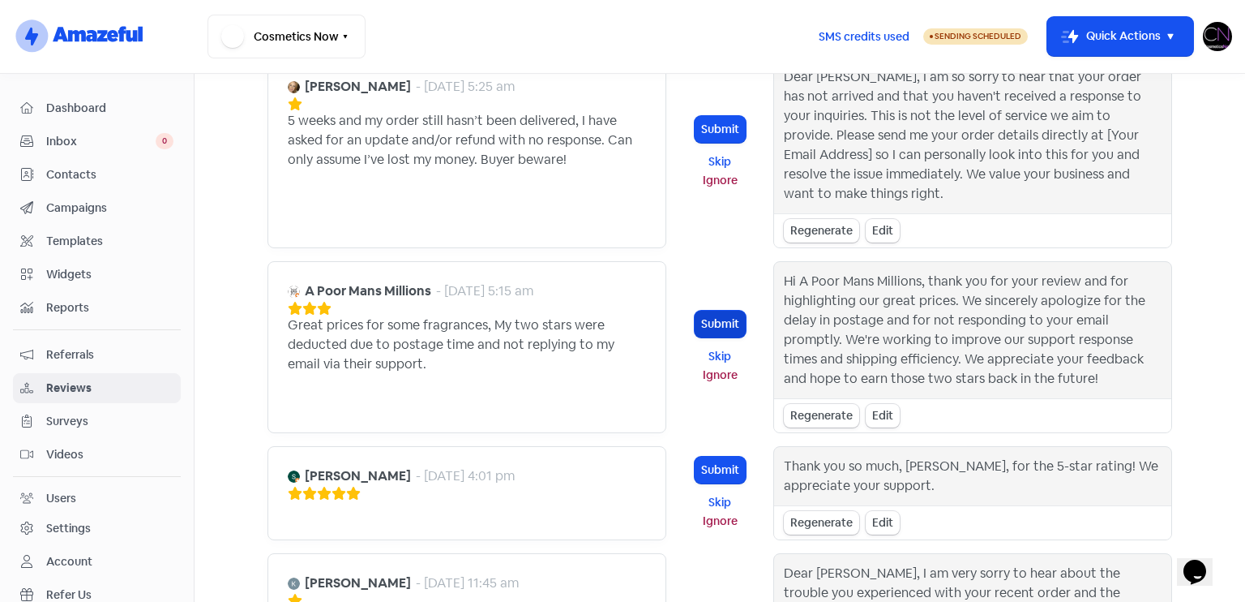
click at [697, 327] on button "Submit" at bounding box center [720, 324] width 51 height 27
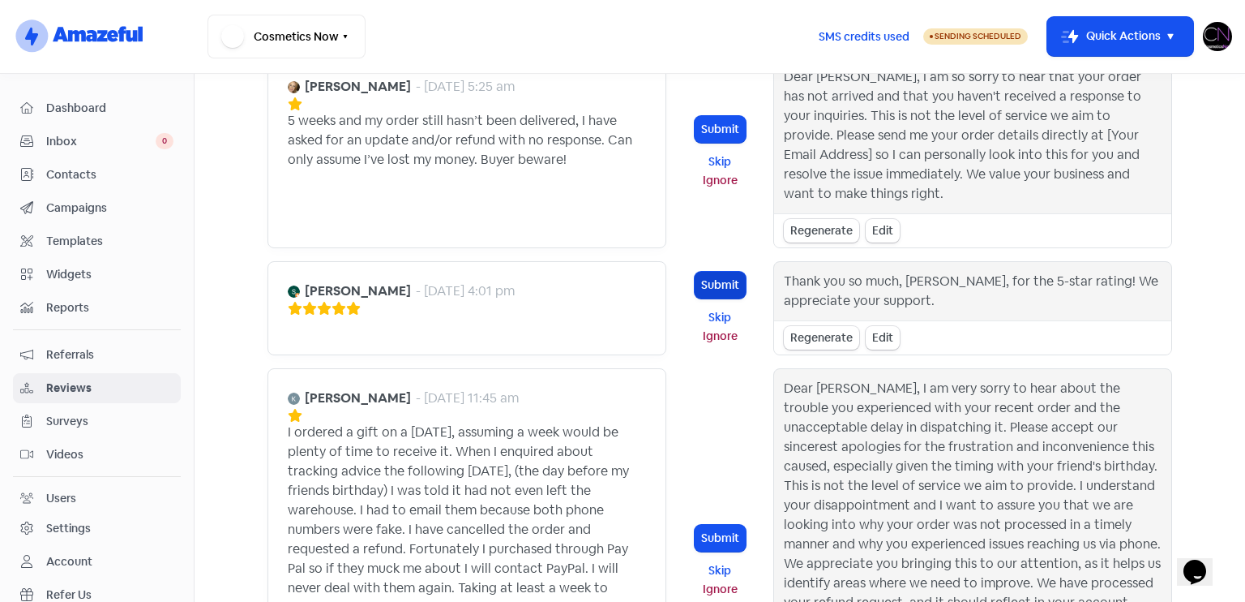
click at [697, 287] on button "Submit" at bounding box center [720, 285] width 51 height 27
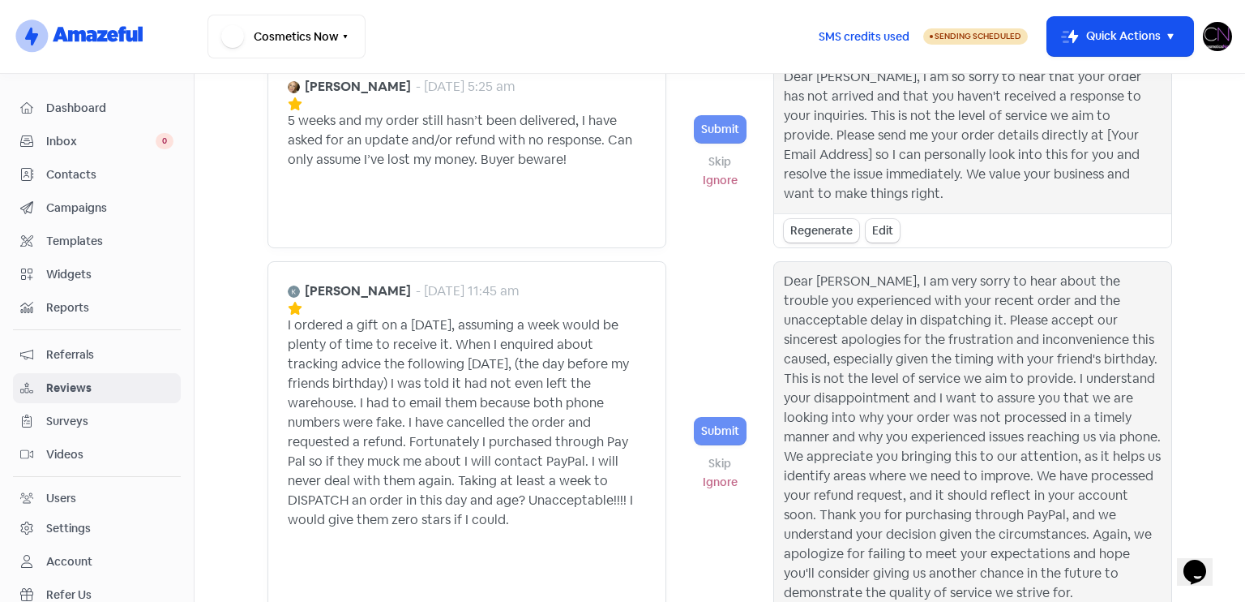
scroll to position [1193, 0]
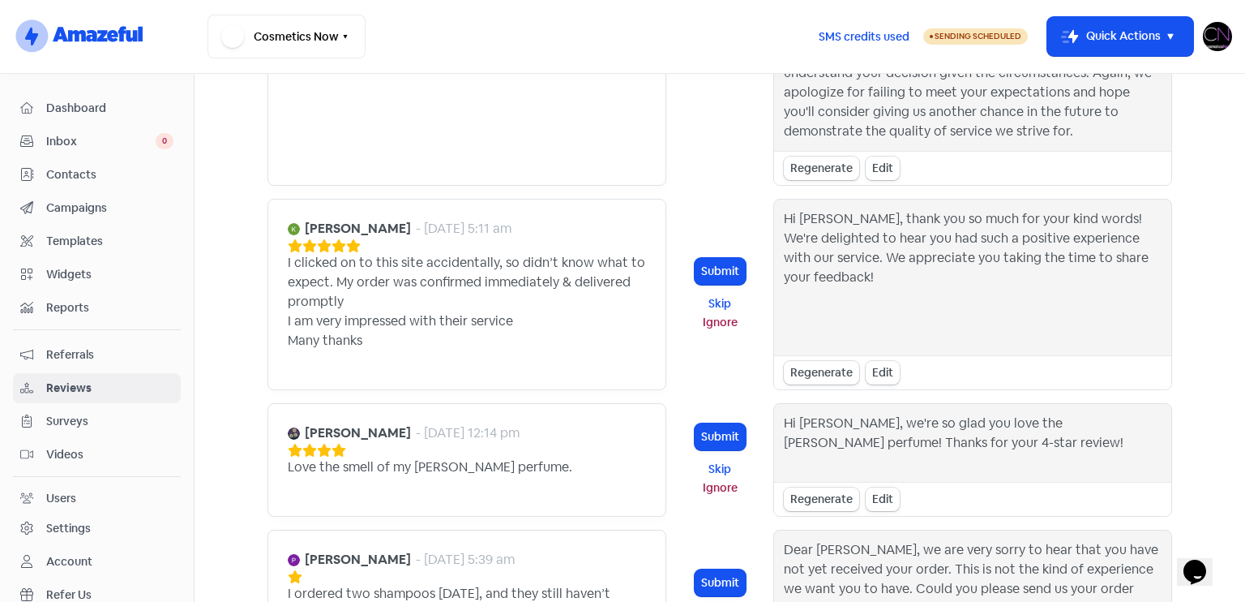
click at [711, 258] on button "Submit" at bounding box center [720, 271] width 51 height 27
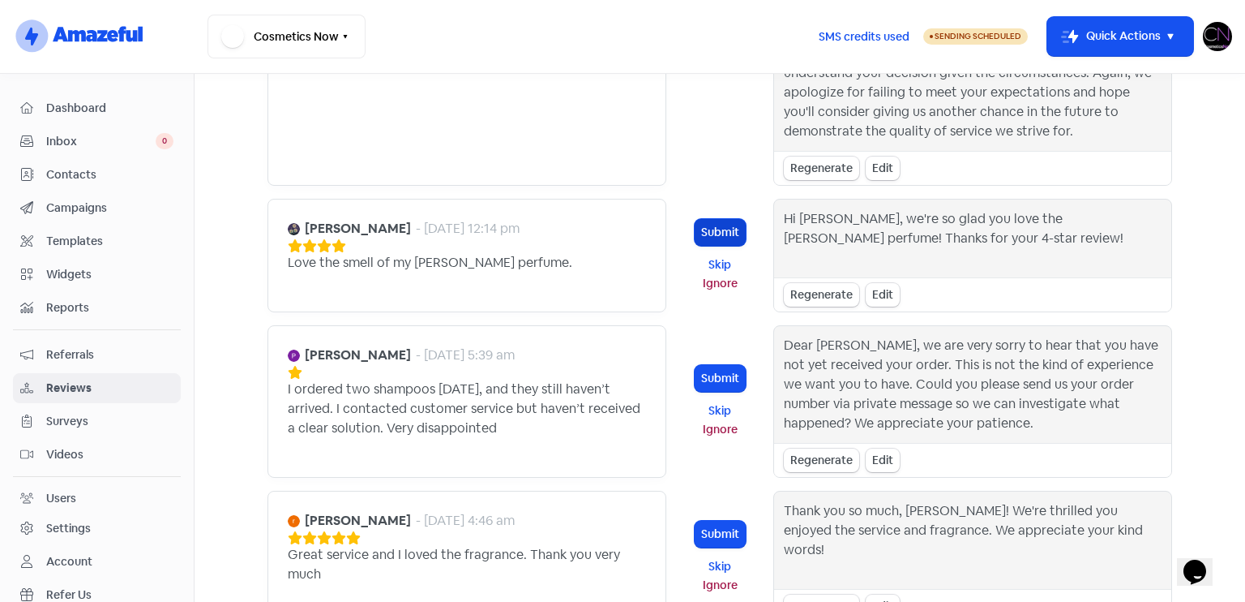
click at [717, 219] on button "Submit" at bounding box center [720, 232] width 51 height 27
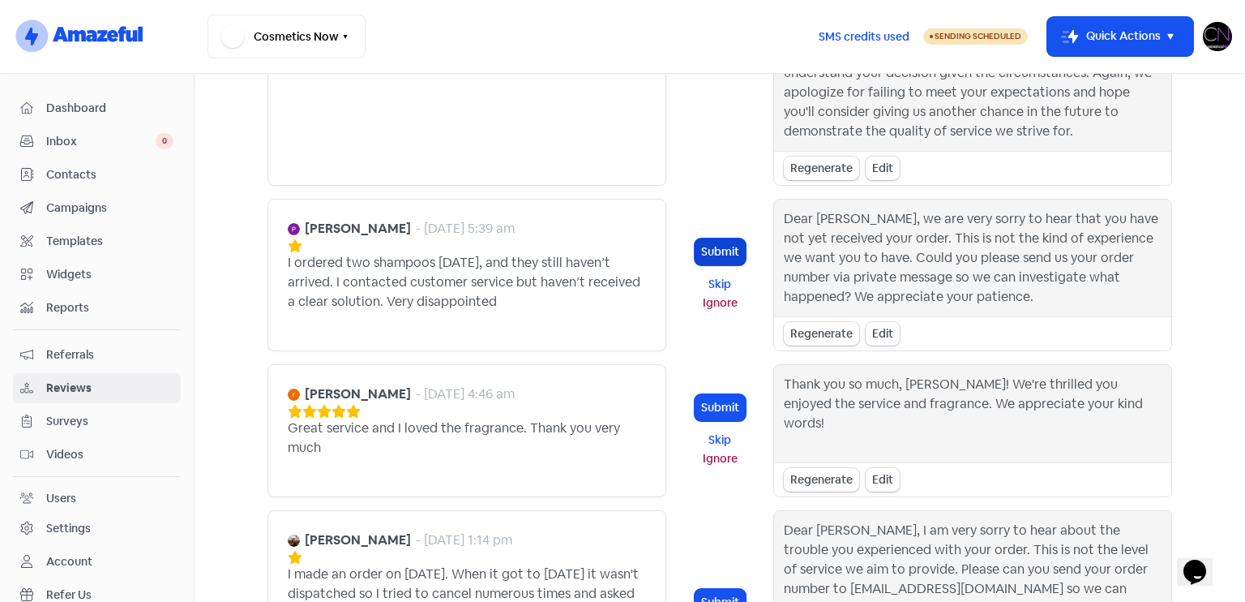
click at [717, 238] on button "Submit" at bounding box center [720, 251] width 51 height 27
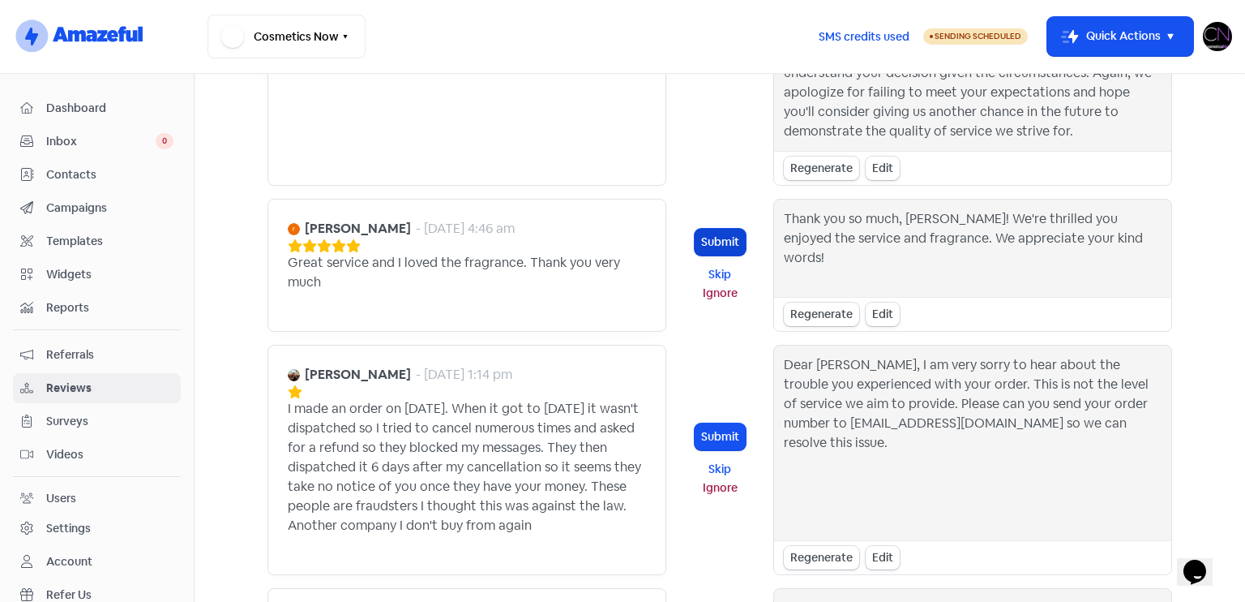
click at [714, 229] on button "Submit" at bounding box center [720, 242] width 51 height 27
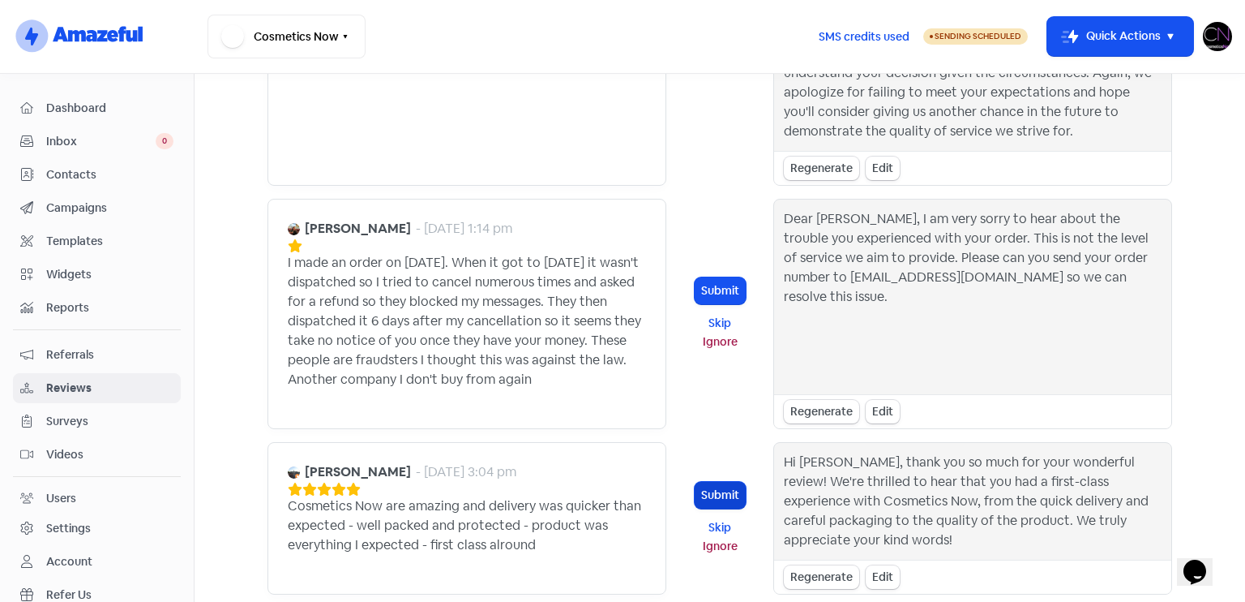
click at [709, 482] on button "Submit" at bounding box center [720, 495] width 51 height 27
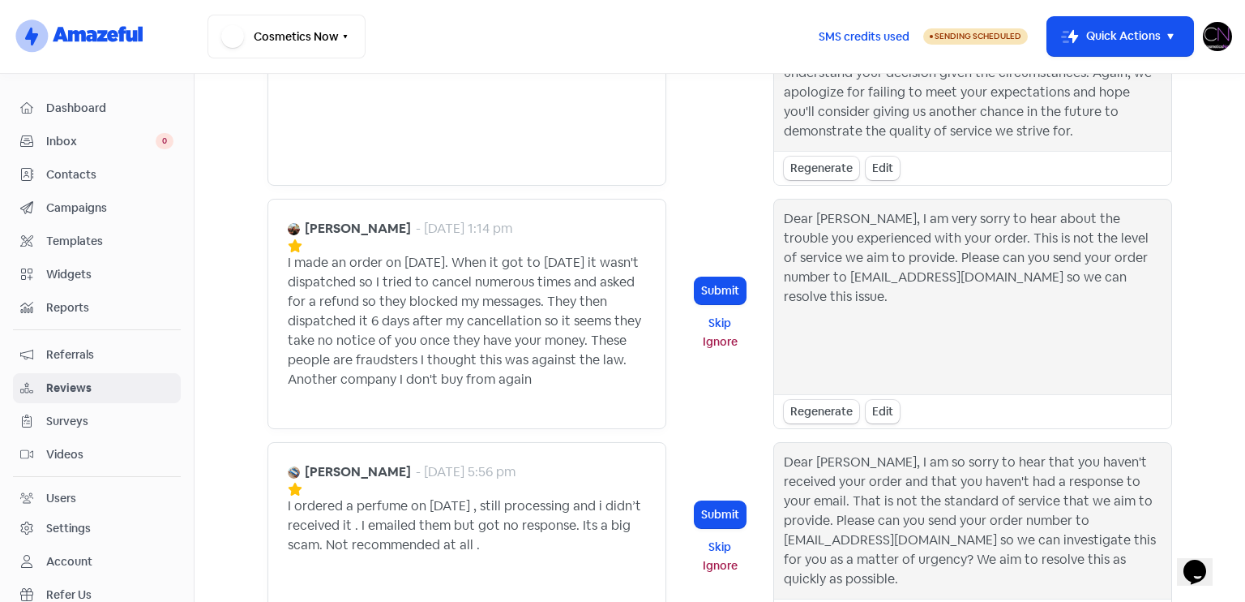
scroll to position [1516, 0]
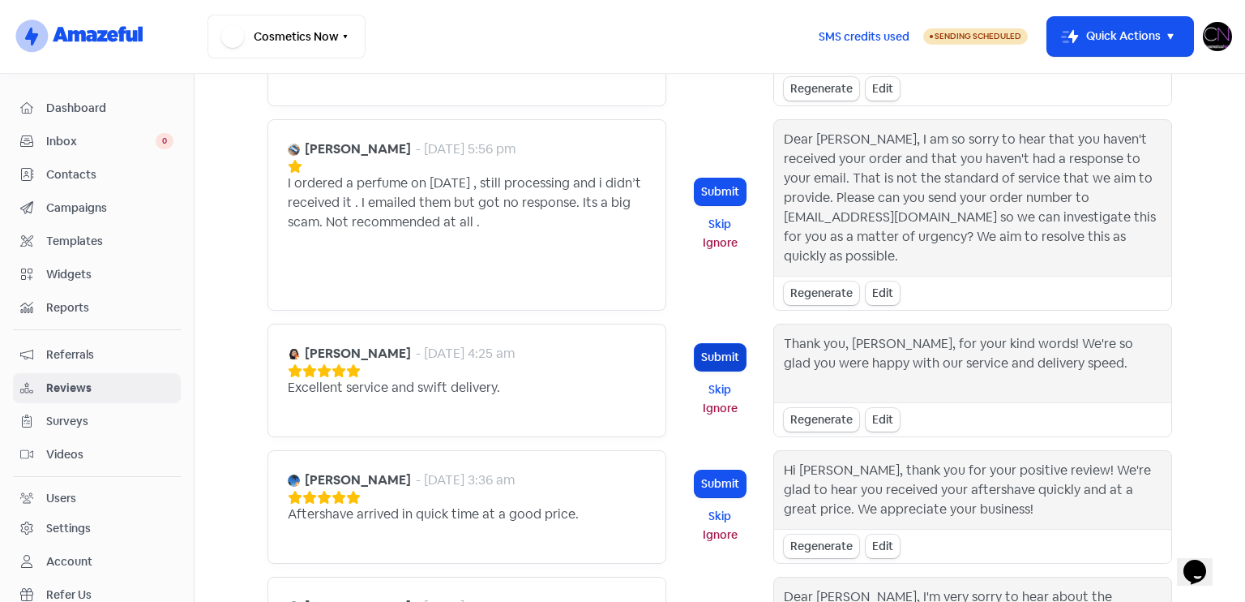
click at [703, 344] on button "Submit" at bounding box center [720, 357] width 51 height 27
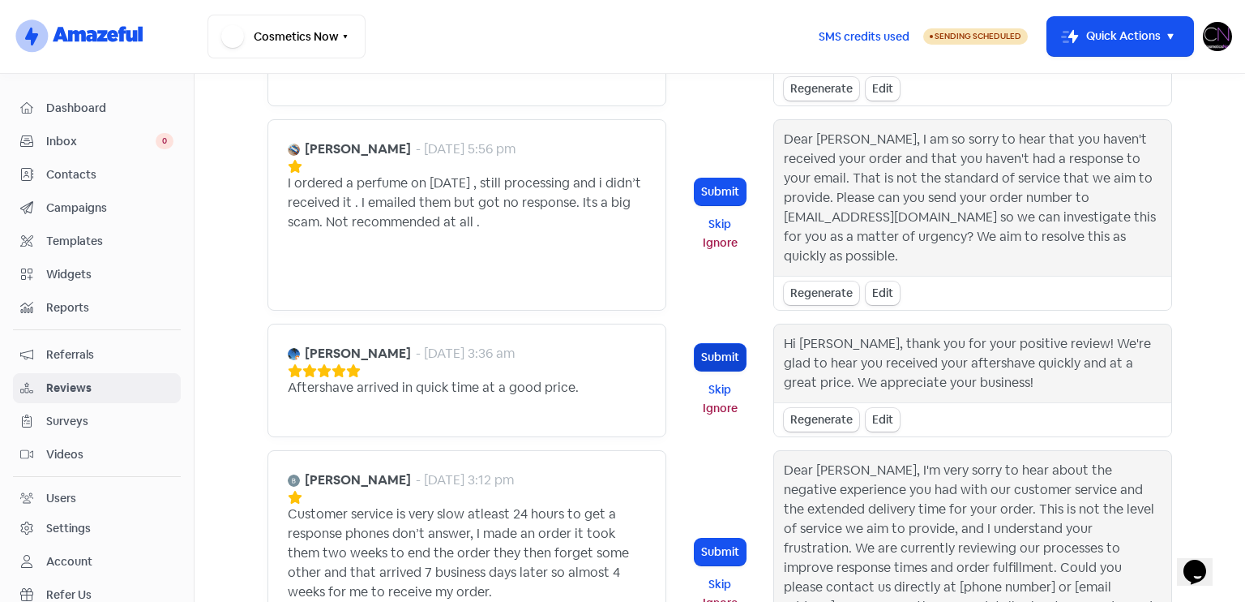
click at [729, 344] on button "Submit" at bounding box center [720, 357] width 51 height 27
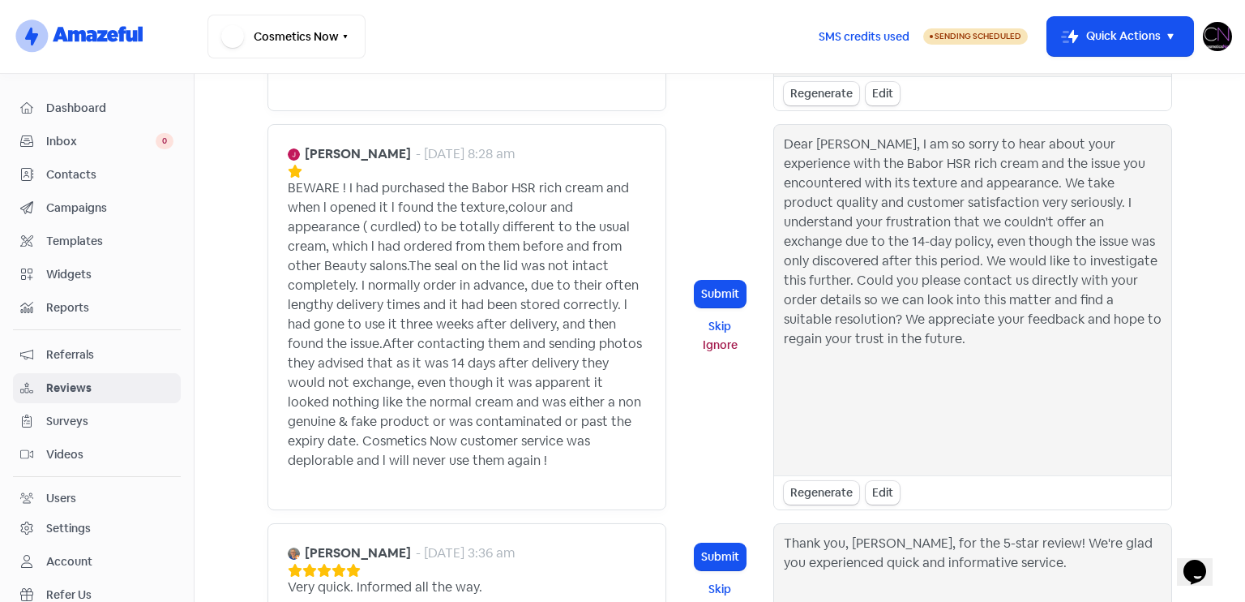
scroll to position [2348, 0]
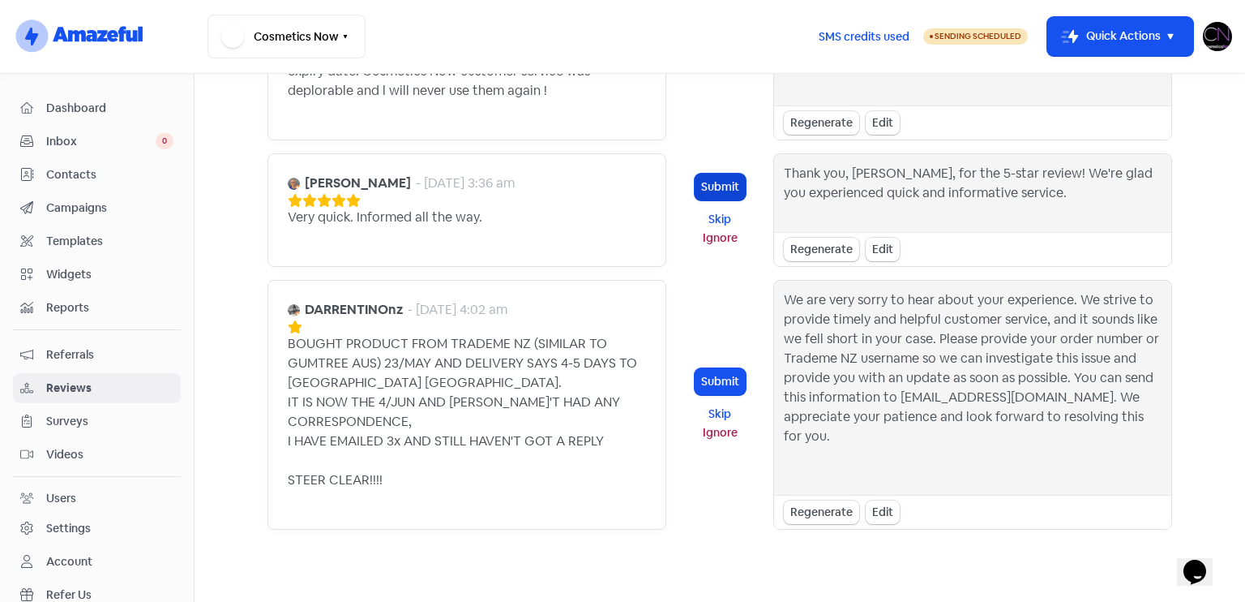
click at [726, 174] on button "Submit" at bounding box center [720, 187] width 51 height 27
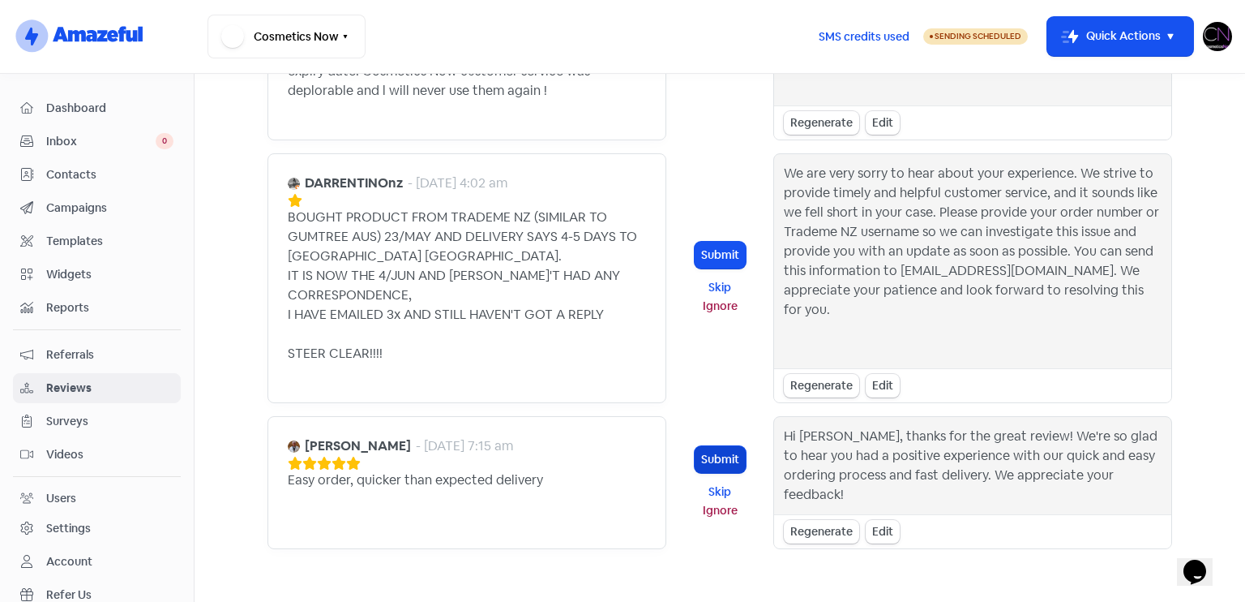
click at [697, 446] on button "Submit" at bounding box center [720, 459] width 51 height 27
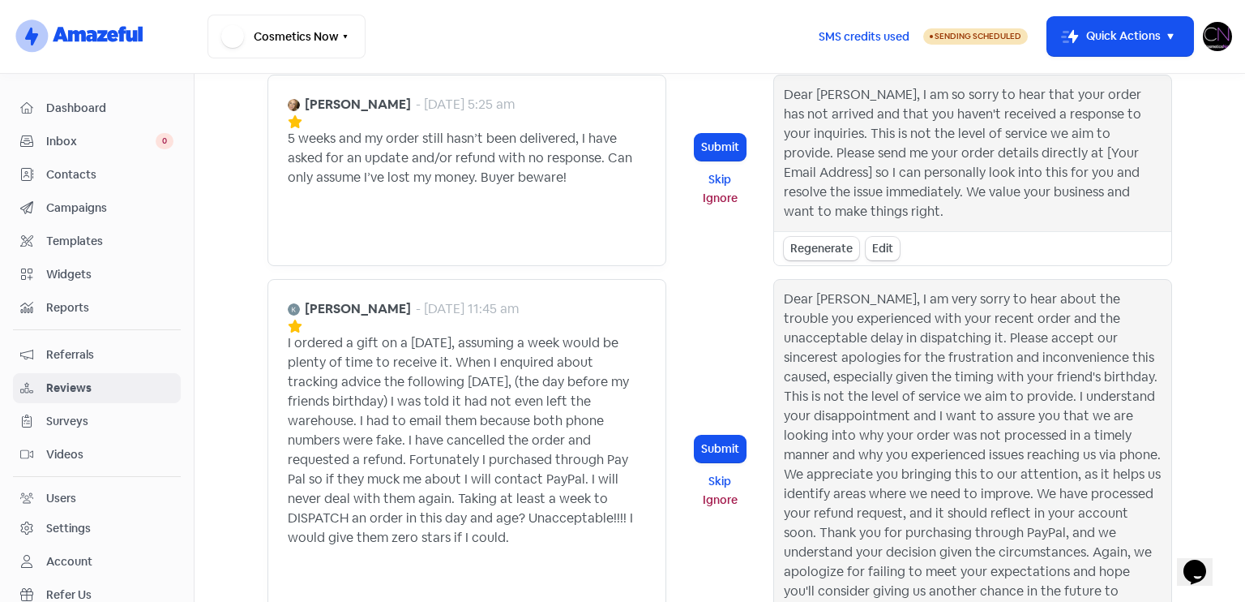
scroll to position [0, 0]
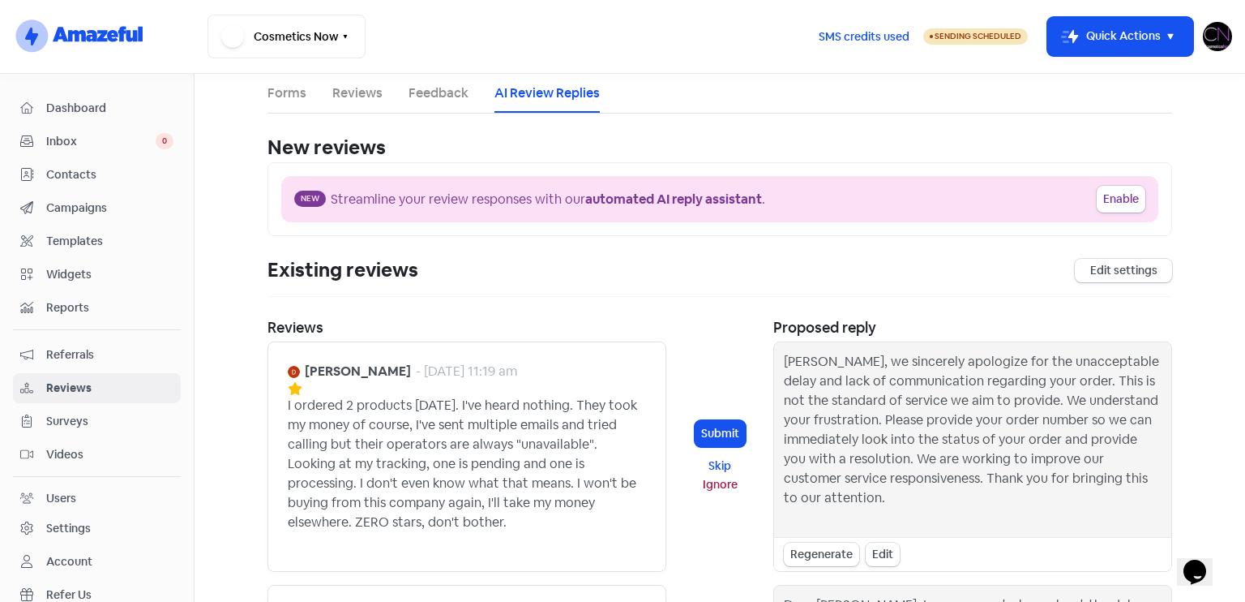
click at [369, 99] on link "Reviews" at bounding box center [357, 93] width 50 height 19
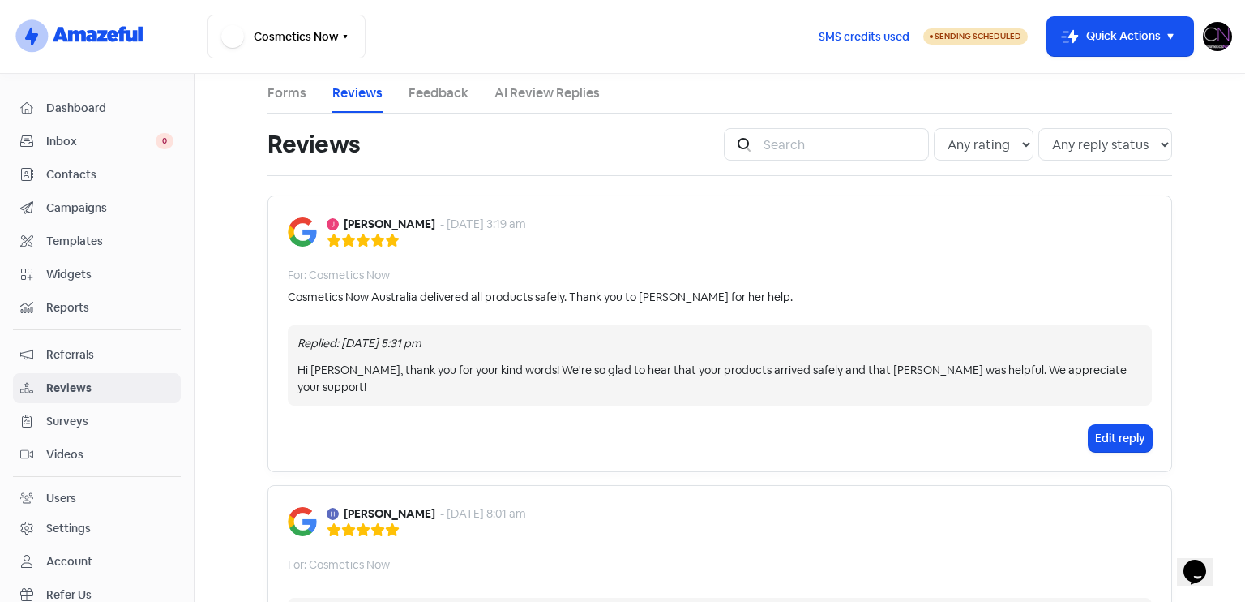
click at [280, 90] on link "Forms" at bounding box center [287, 93] width 39 height 19
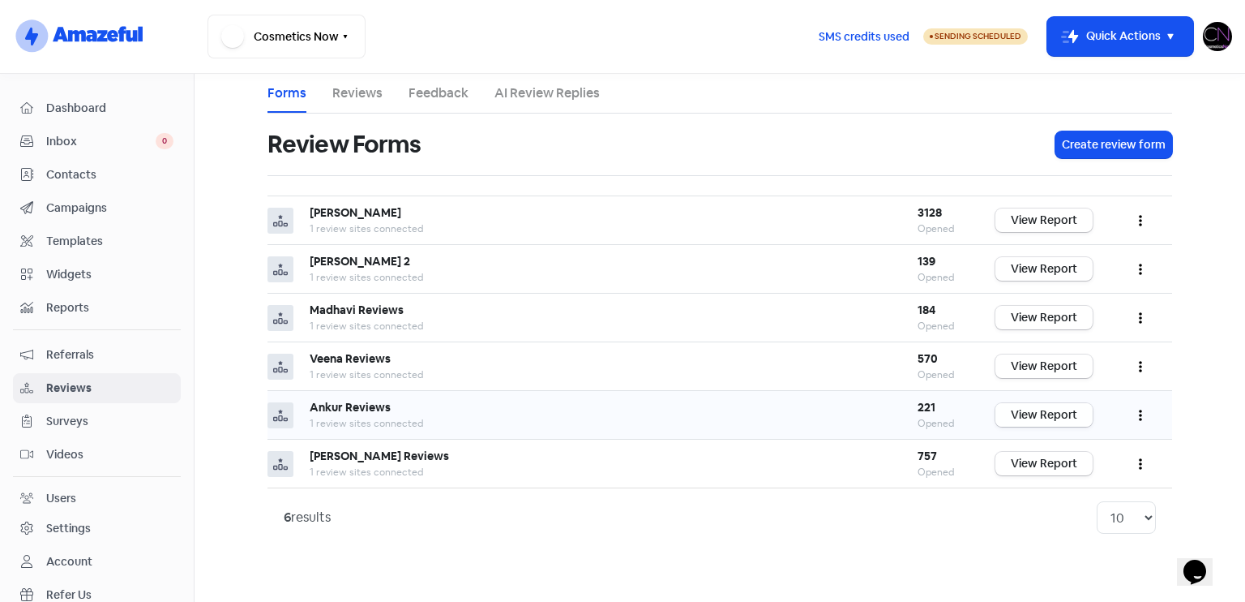
click at [1024, 418] on link "View Report" at bounding box center [1044, 415] width 97 height 24
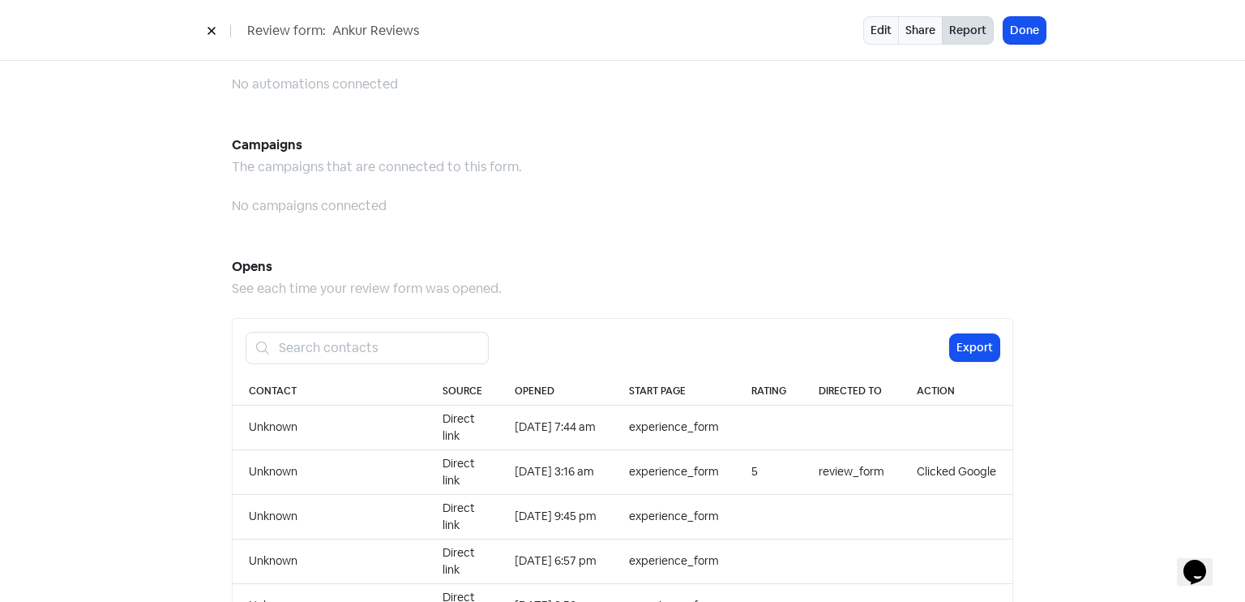
scroll to position [1420, 0]
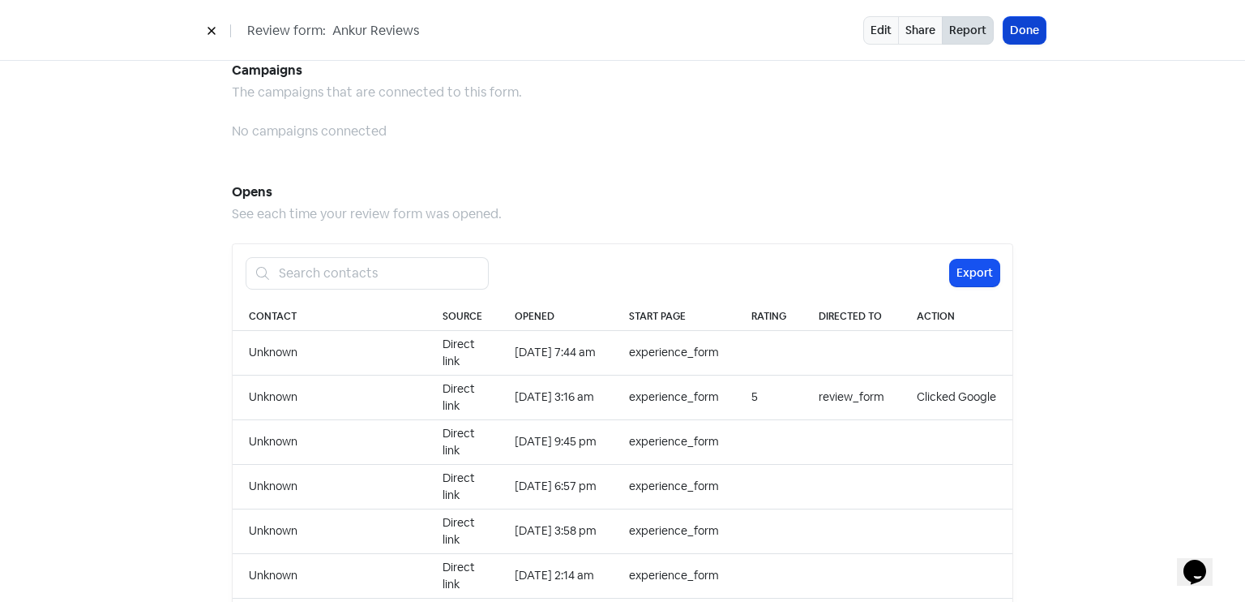
click at [1022, 32] on button "Done" at bounding box center [1025, 30] width 42 height 27
